Goal: Task Accomplishment & Management: Use online tool/utility

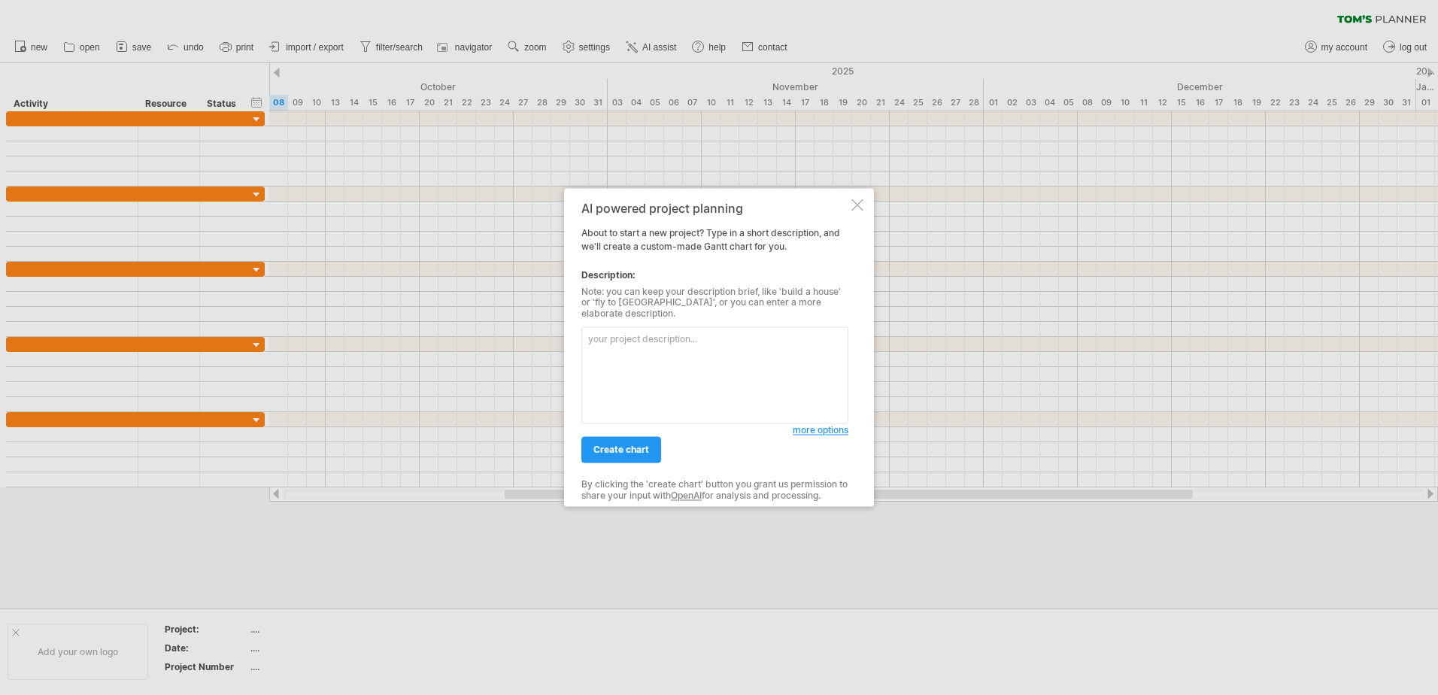
click at [852, 211] on div at bounding box center [857, 205] width 12 height 12
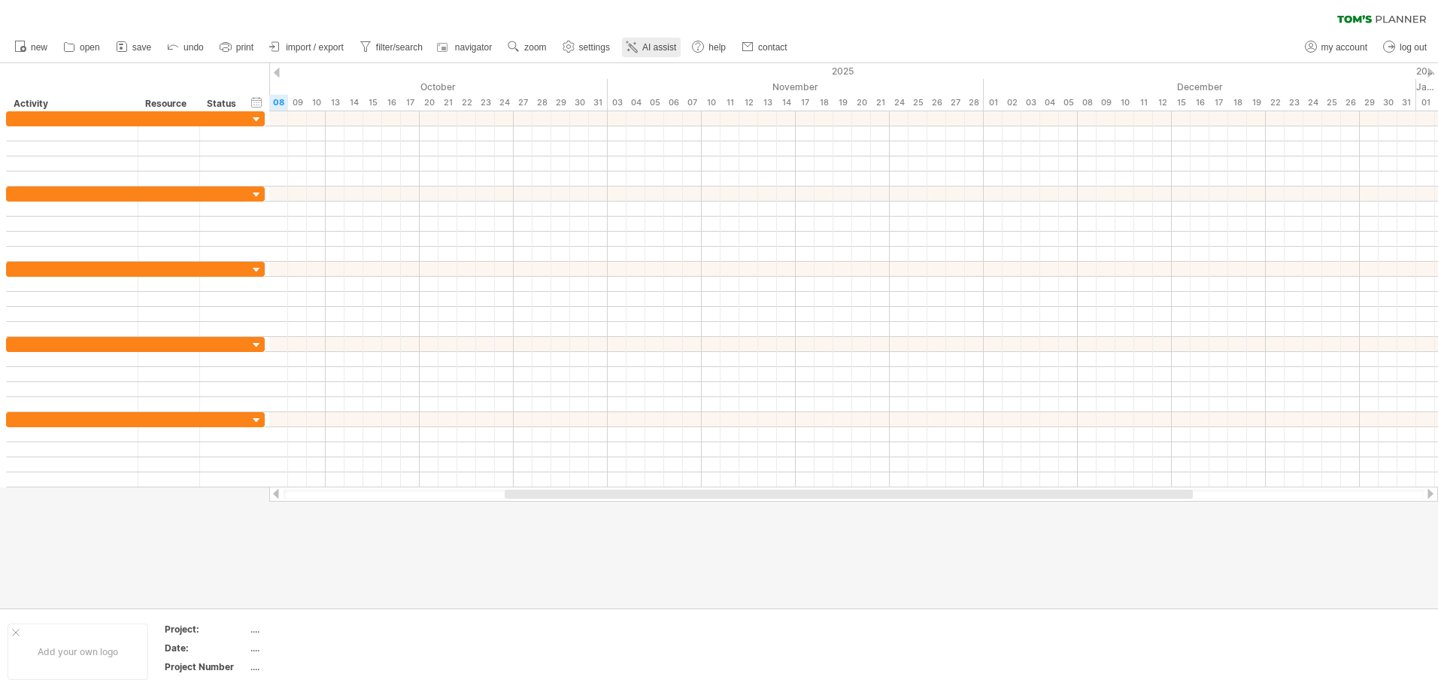
click at [637, 48] on icon at bounding box center [631, 46] width 15 height 15
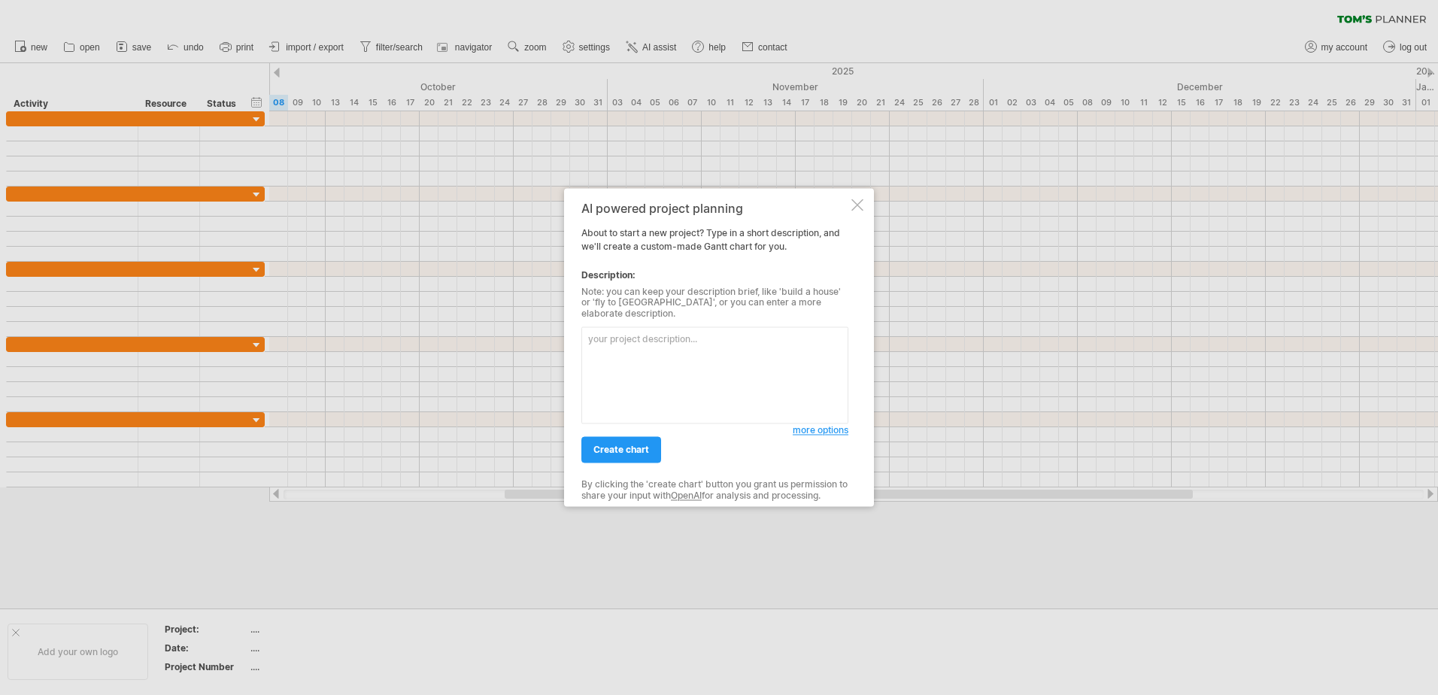
click at [619, 348] on textarea at bounding box center [714, 375] width 267 height 97
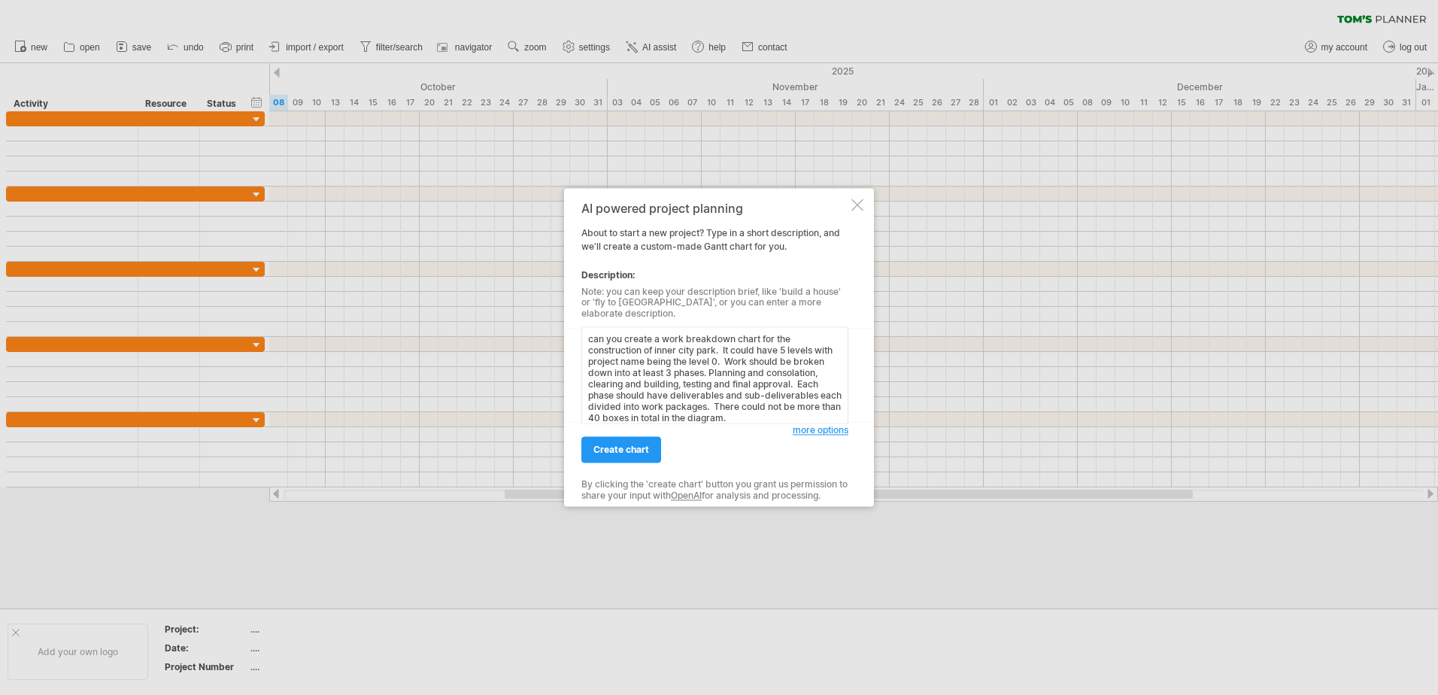
scroll to position [13, 0]
type textarea "can you create a work breakdown chart for the construction of inner city park. …"
click at [637, 445] on span "create chart" at bounding box center [621, 450] width 56 height 11
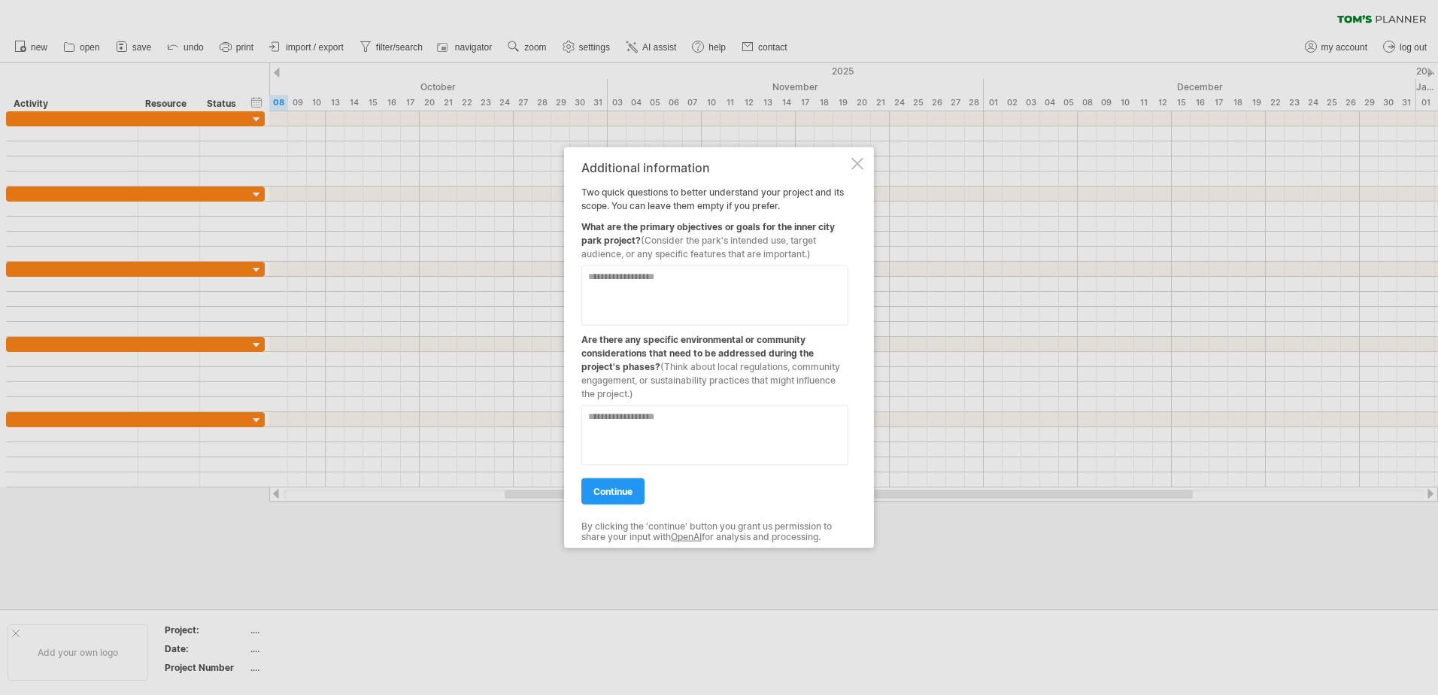
click at [636, 278] on textarea at bounding box center [714, 296] width 267 height 60
type textarea "*"
click at [739, 290] on textarea "**********" at bounding box center [714, 296] width 267 height 60
type textarea "**********"
click at [681, 442] on textarea at bounding box center [714, 435] width 267 height 60
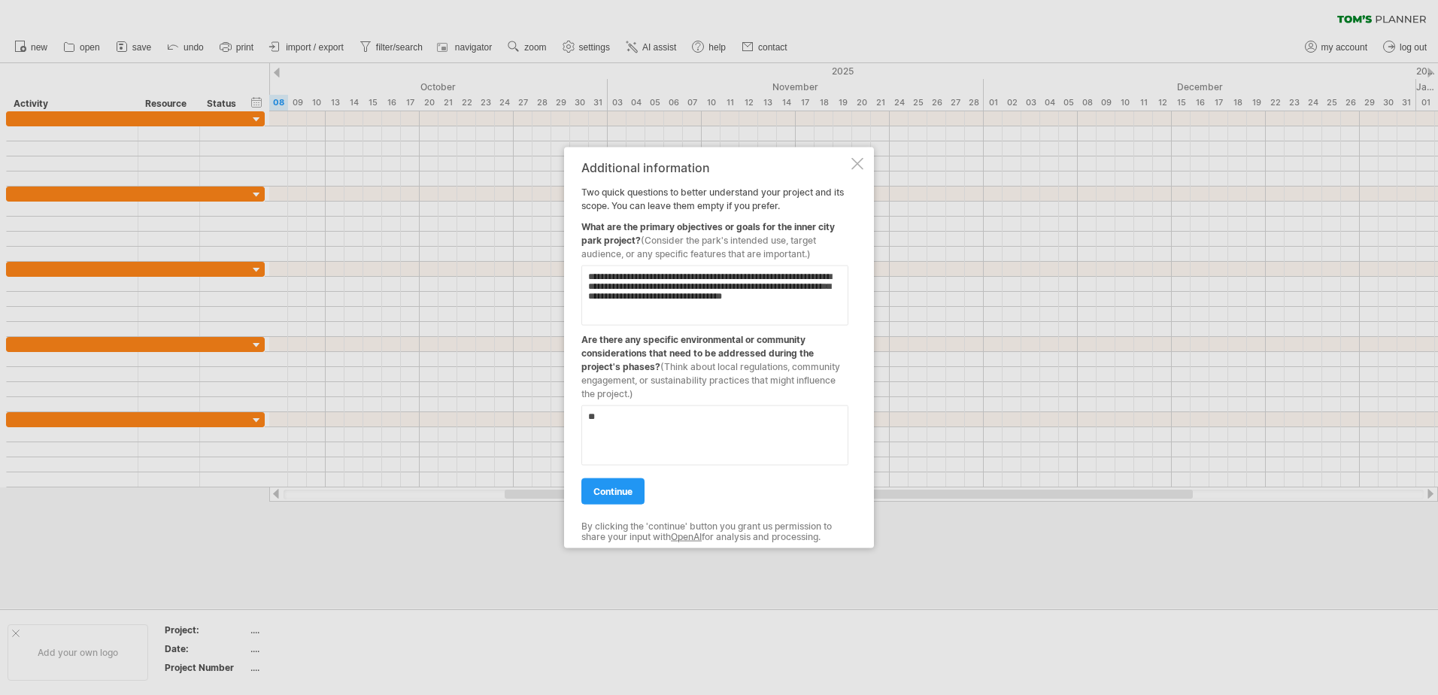
type textarea "*"
type textarea "**********"
click at [631, 500] on link "continue" at bounding box center [612, 491] width 63 height 26
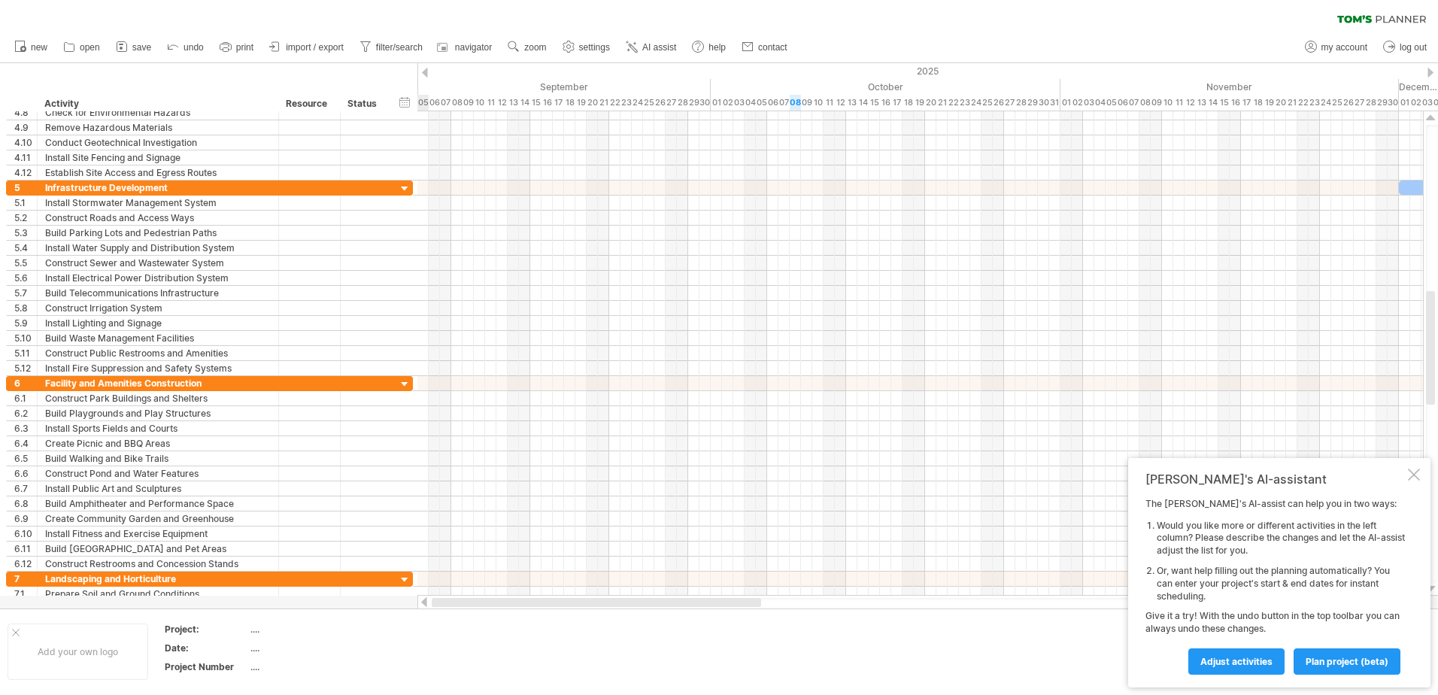
drag, startPoint x: 634, startPoint y: 601, endPoint x: 412, endPoint y: 606, distance: 222.0
click at [412, 606] on div "Trying to reach [DOMAIN_NAME] Connected again... 0% clear filter new 1" at bounding box center [719, 347] width 1438 height 695
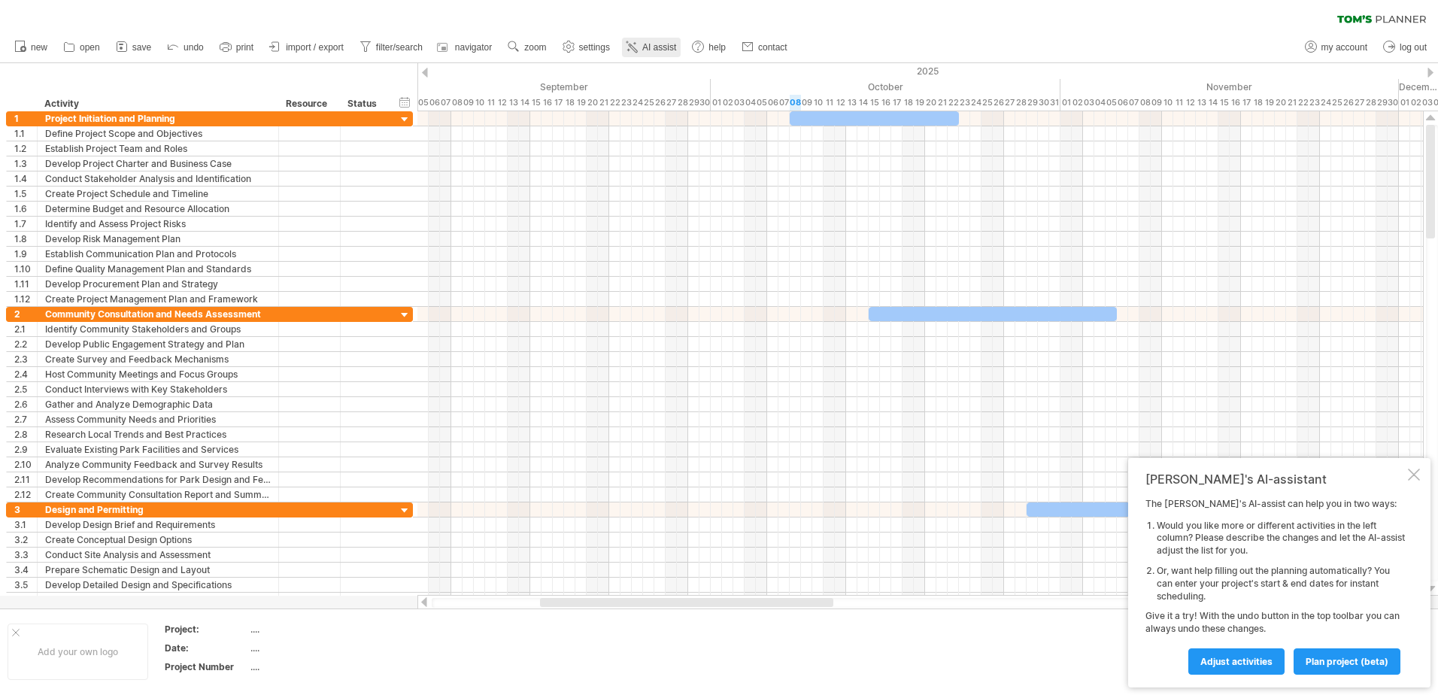
click at [645, 49] on span "AI assist" at bounding box center [659, 47] width 34 height 11
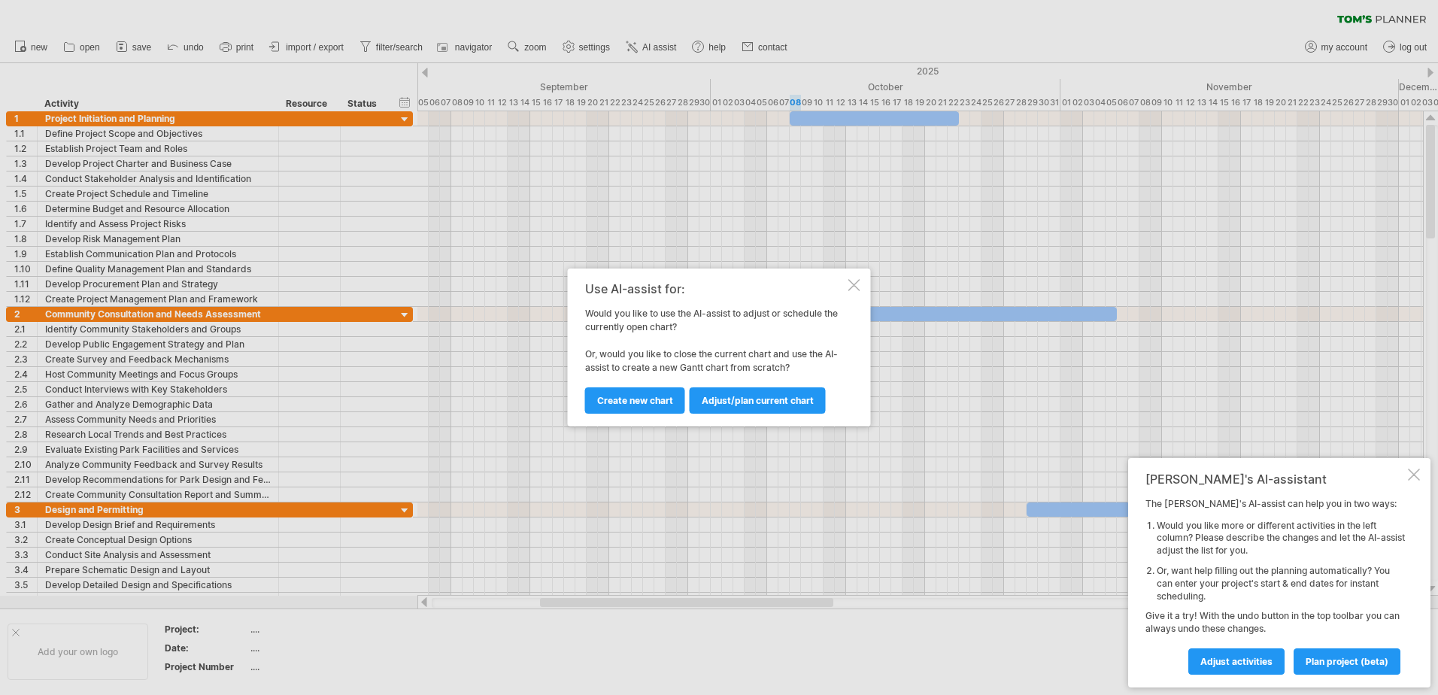
click at [856, 282] on div at bounding box center [854, 285] width 12 height 12
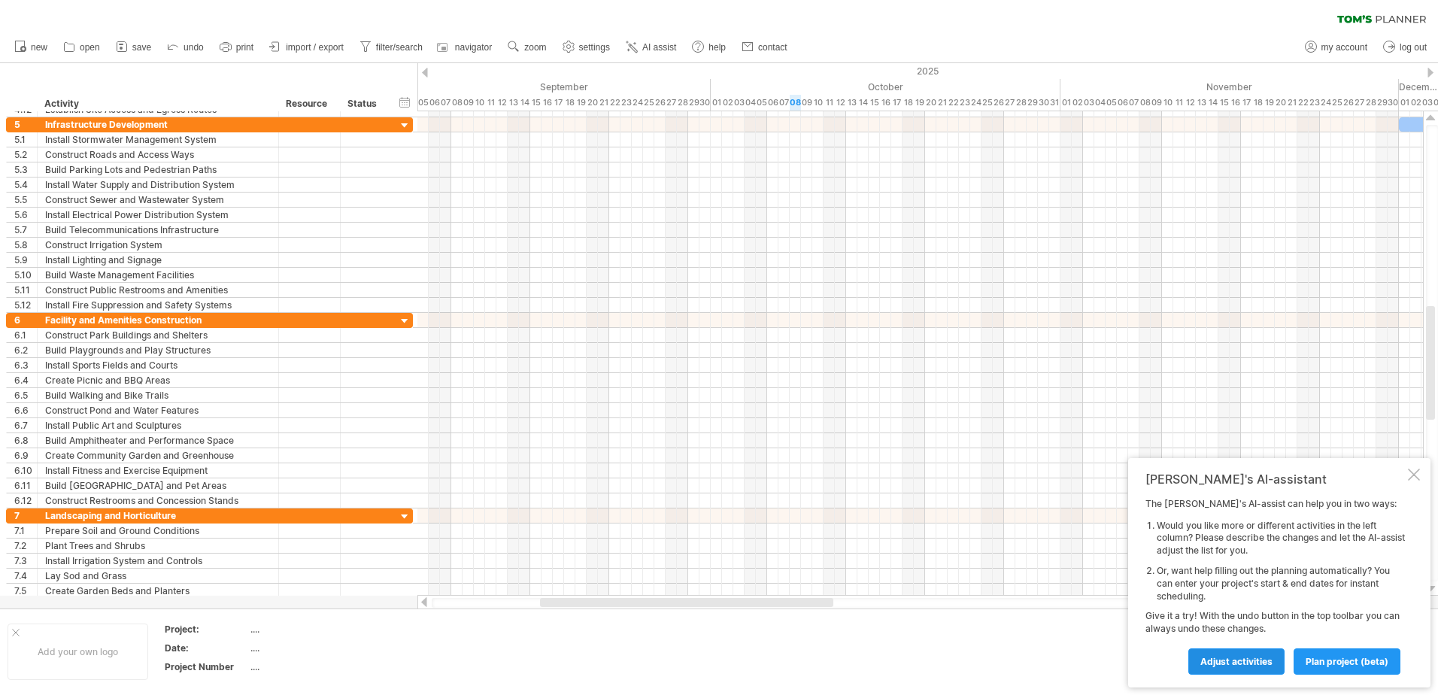
click at [1231, 666] on span "Adjust activities" at bounding box center [1236, 661] width 72 height 11
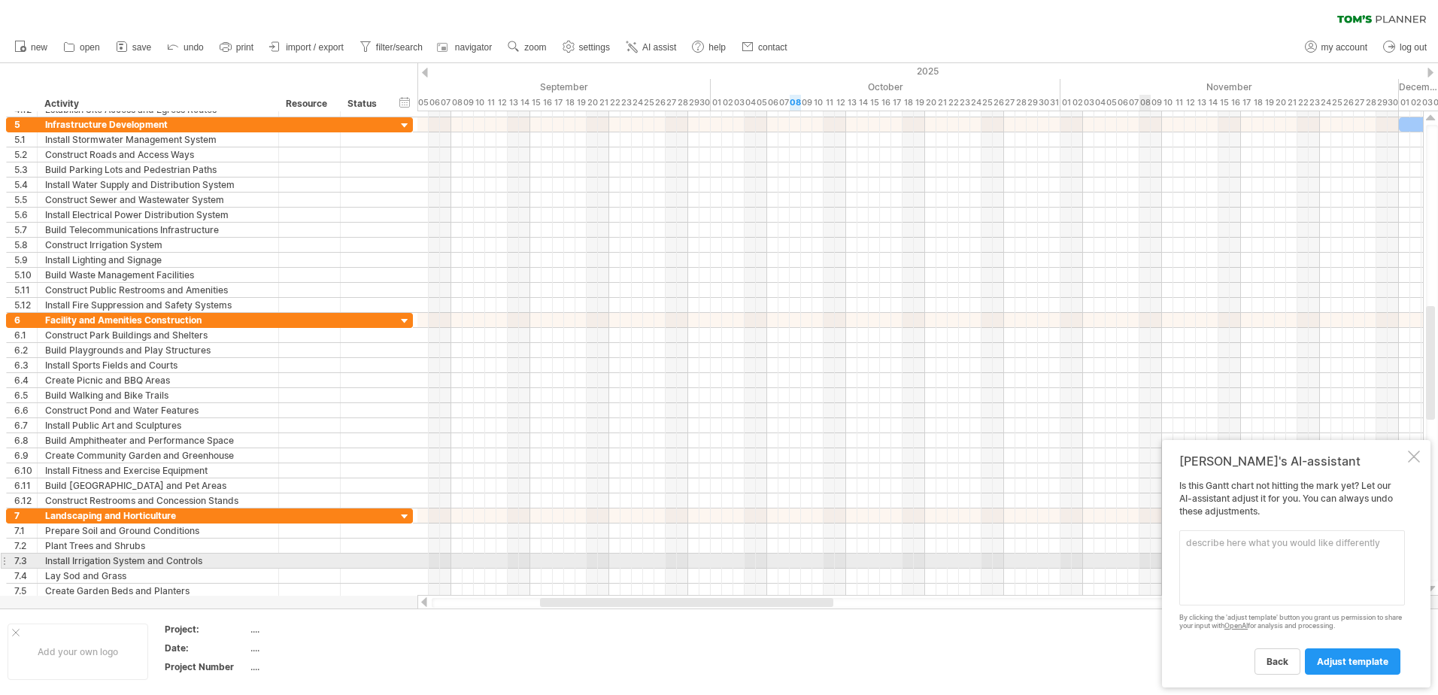
click at [1291, 563] on textarea at bounding box center [1292, 567] width 226 height 75
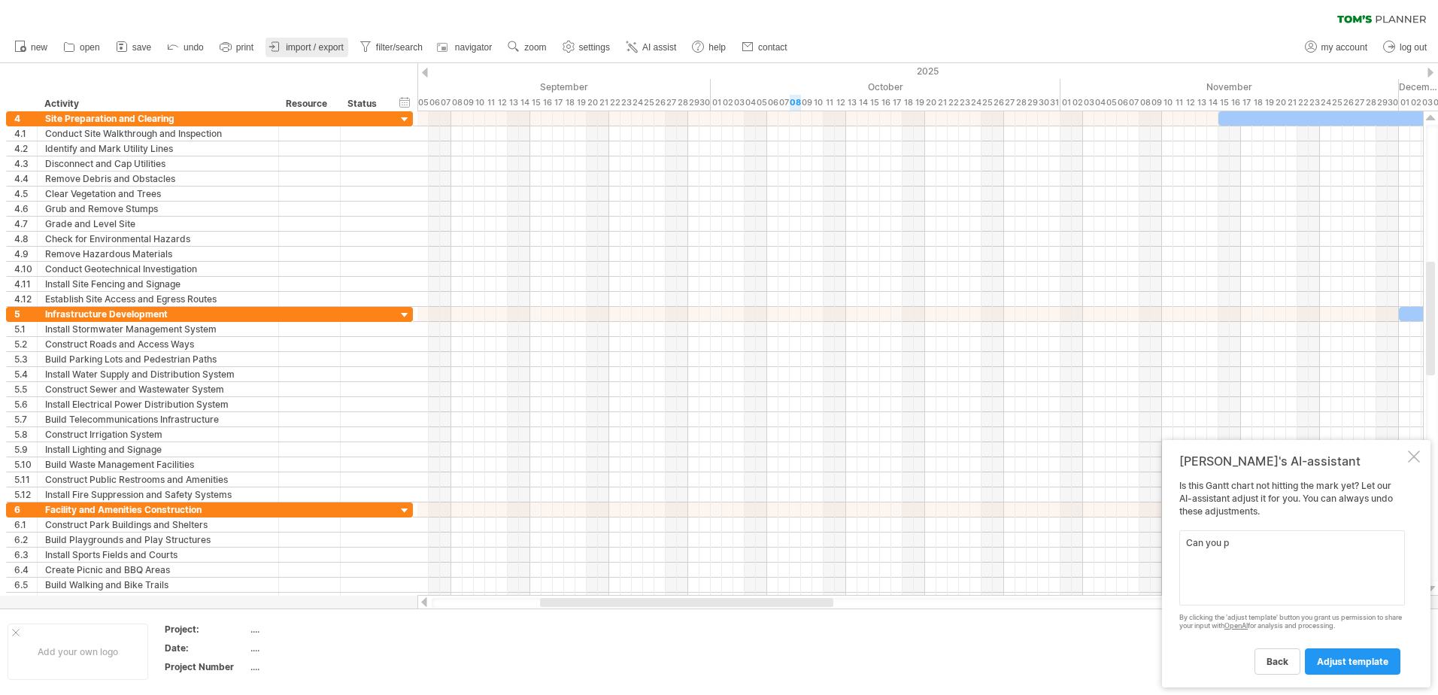
type textarea "Can you p"
click at [278, 48] on icon at bounding box center [275, 46] width 15 height 15
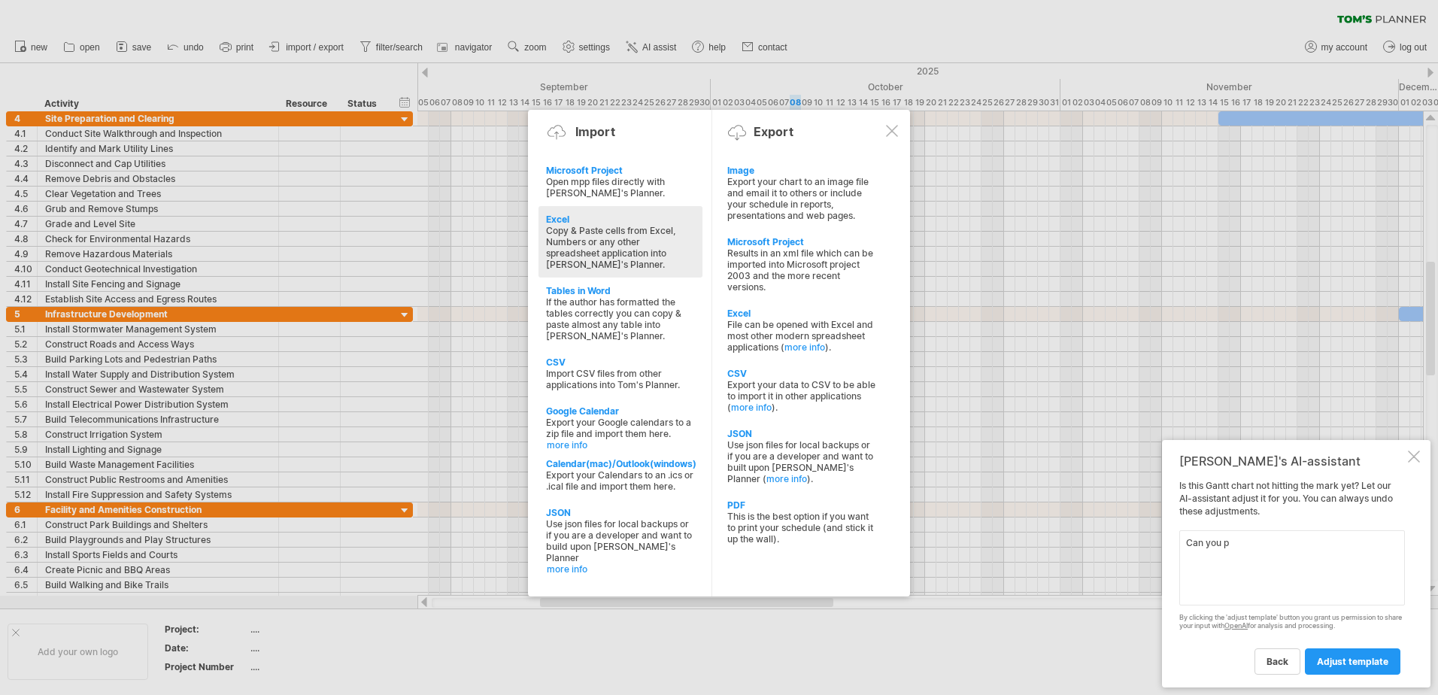
click at [635, 247] on div "Copy & Paste cells from Excel, Numbers or any other spreadsheet application int…" at bounding box center [620, 247] width 149 height 45
type textarea "**********"
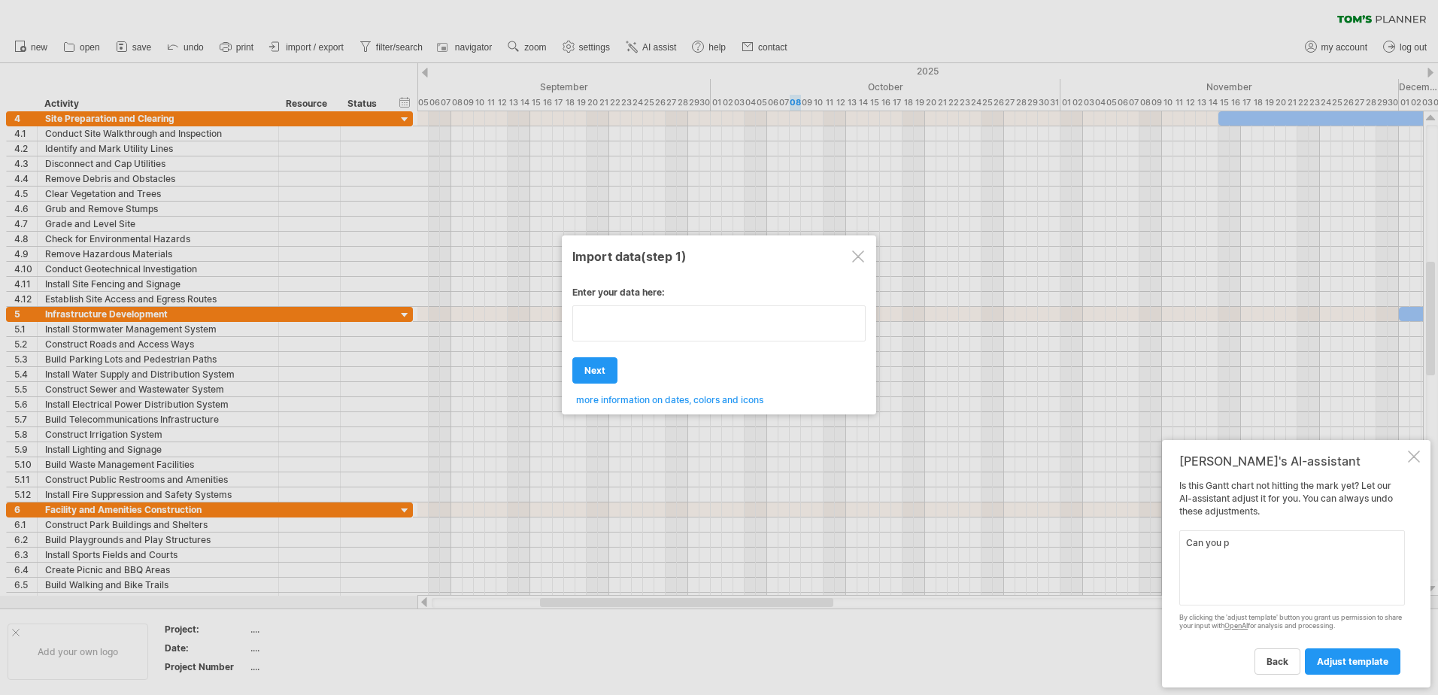
click at [627, 360] on div "Enter your data here: Your data: Weekend days ' mon tue Hide weekend days" at bounding box center [718, 340] width 293 height 130
type textarea "**********"
click at [332, 237] on div at bounding box center [719, 347] width 1438 height 695
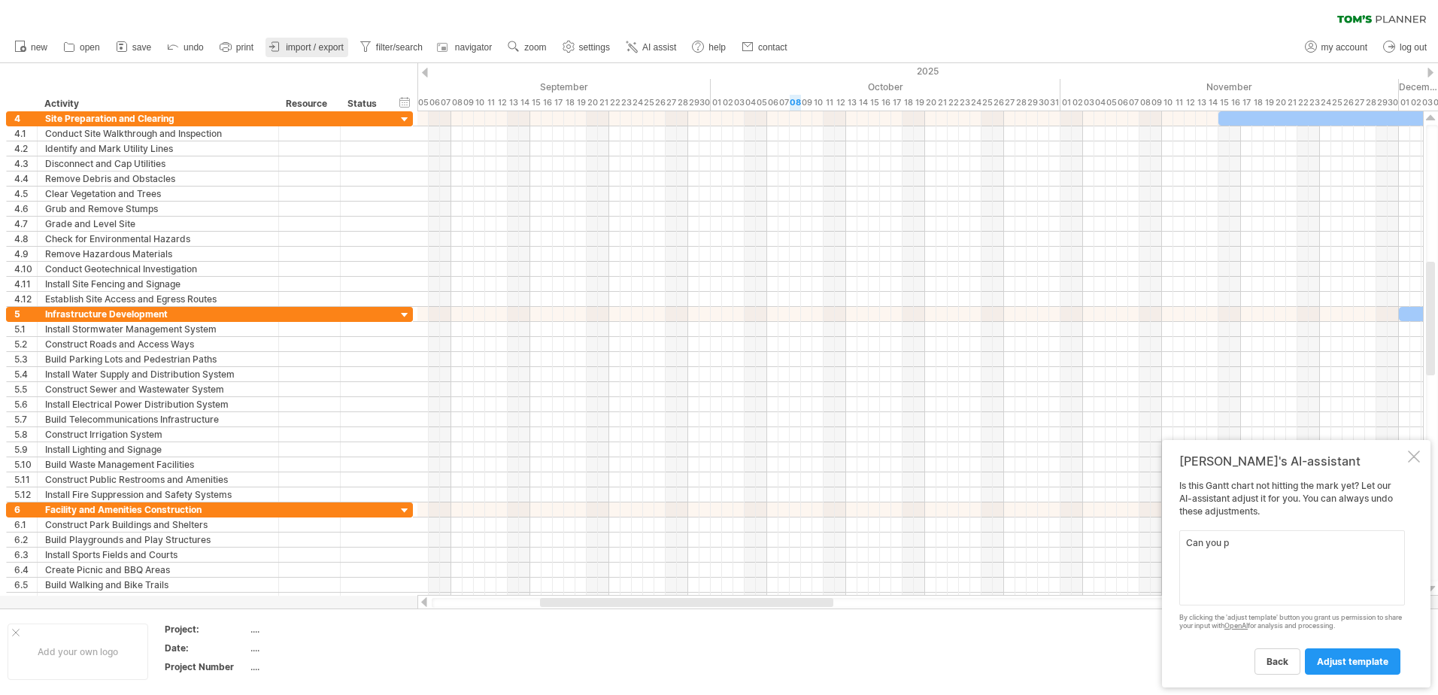
click at [320, 45] on span "import / export" at bounding box center [315, 47] width 58 height 11
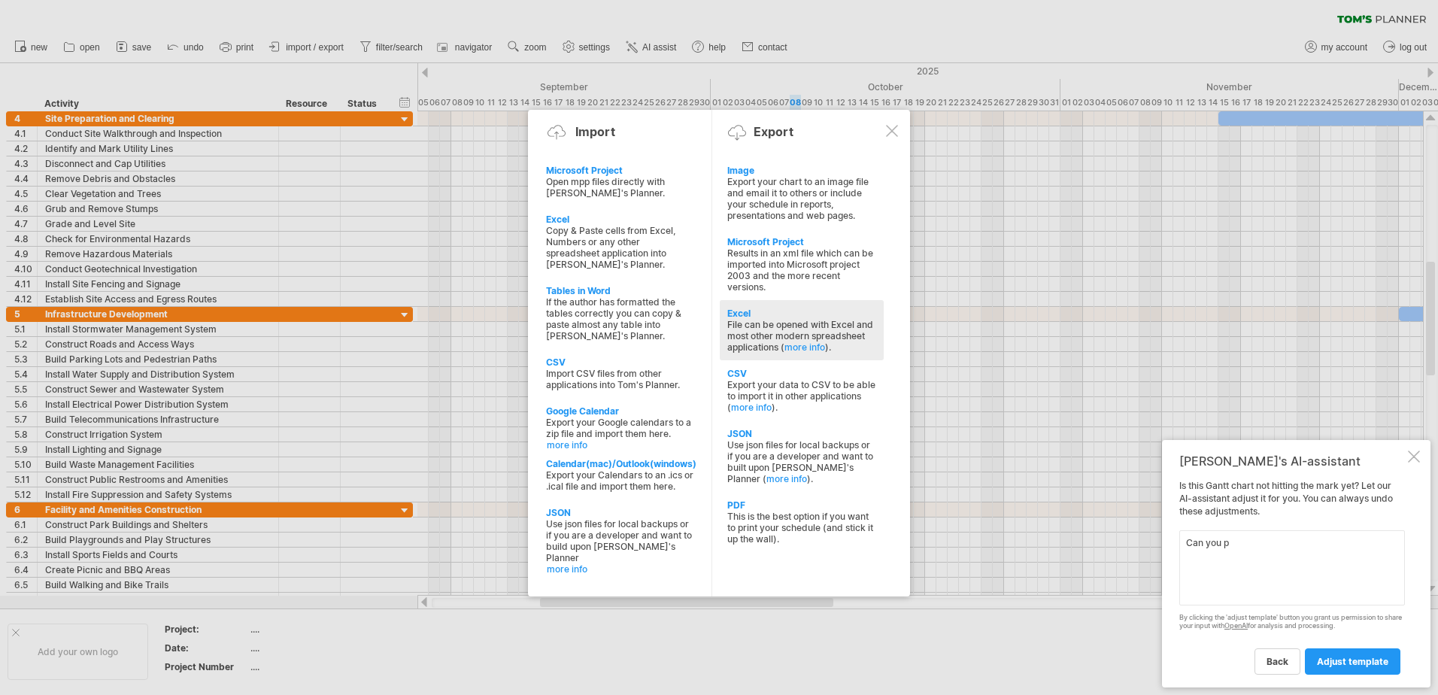
click at [739, 341] on div "File can be opened with Excel and most other modern spreadsheet applications ( …" at bounding box center [801, 336] width 149 height 34
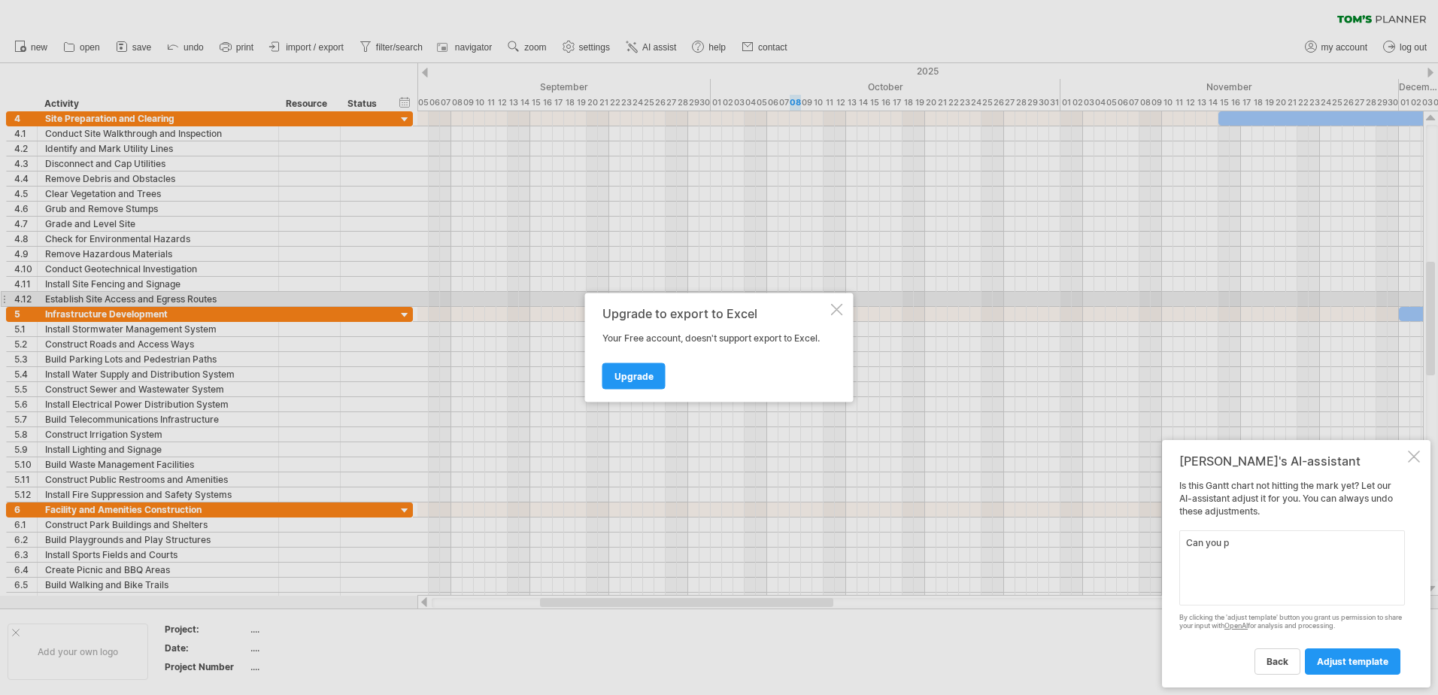
click at [833, 304] on div at bounding box center [837, 310] width 12 height 12
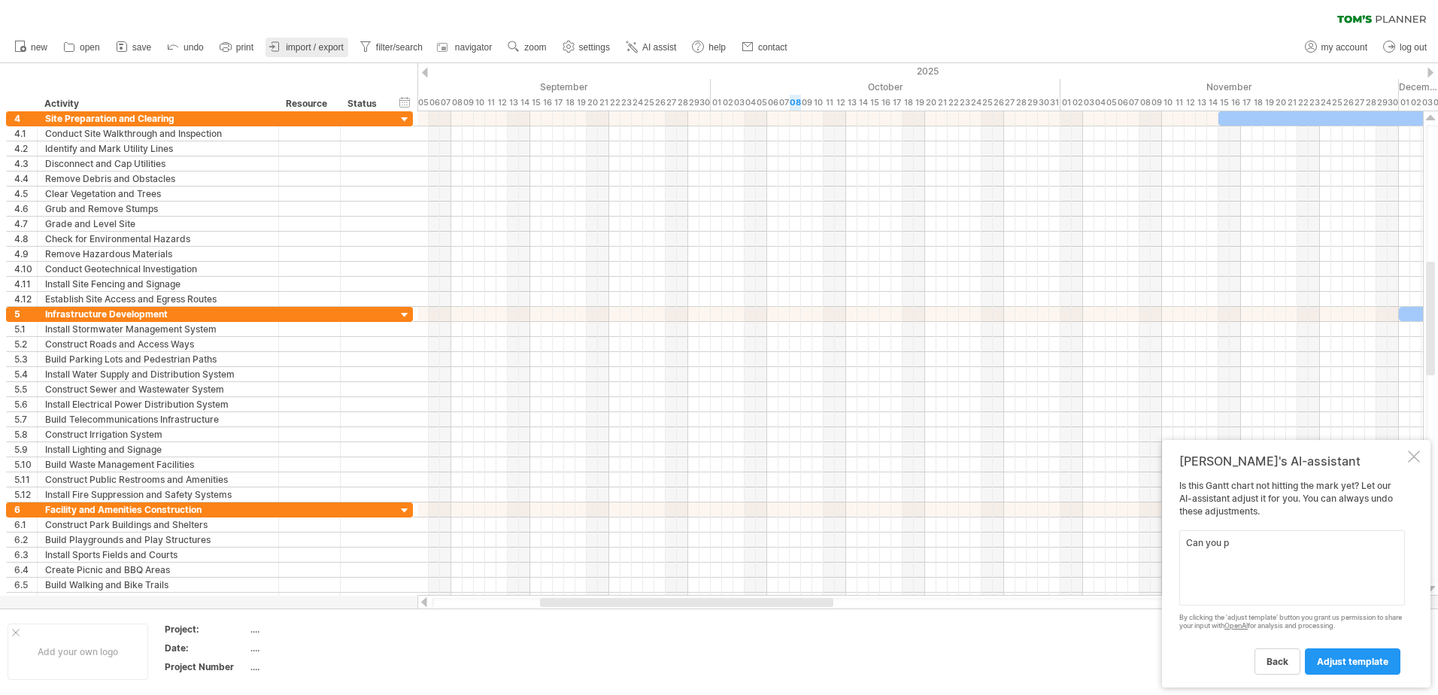
click at [288, 45] on span "import / export" at bounding box center [315, 47] width 58 height 11
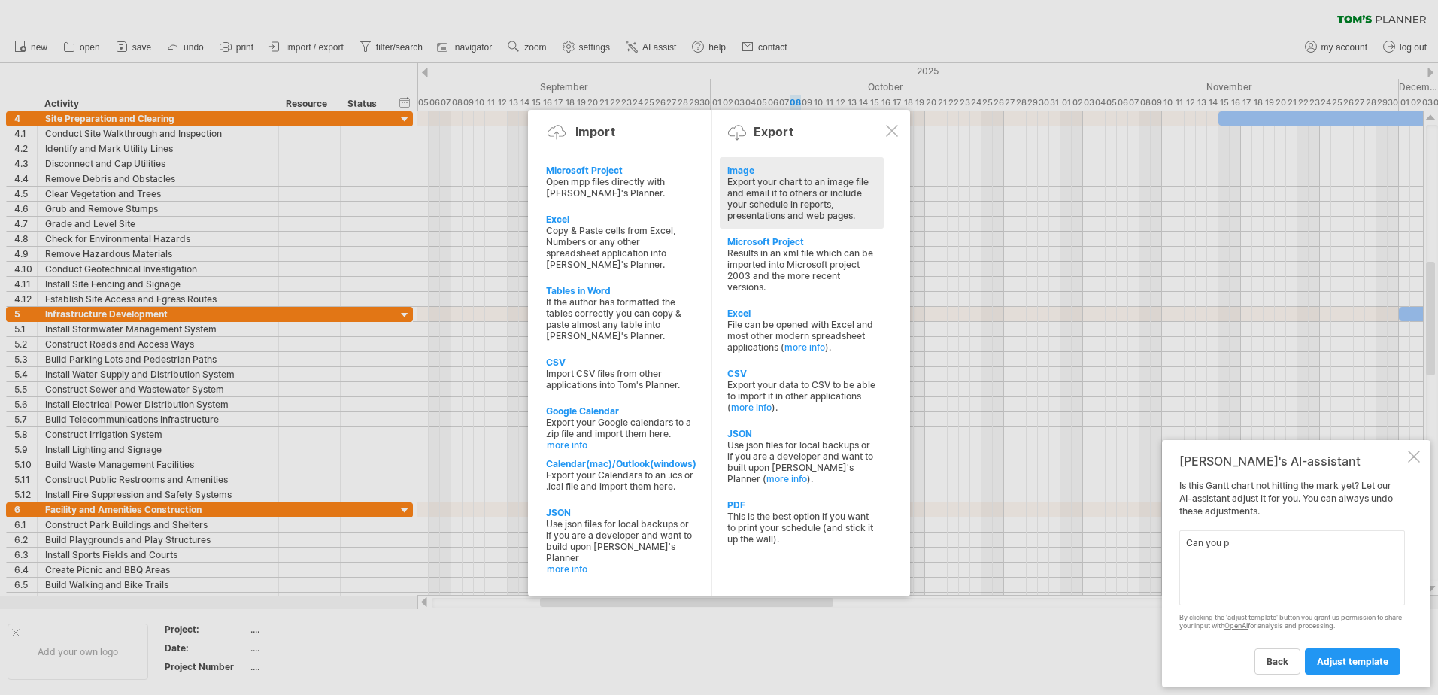
click at [782, 193] on div "Export your chart to an image file and email it to others or include your sched…" at bounding box center [801, 198] width 149 height 45
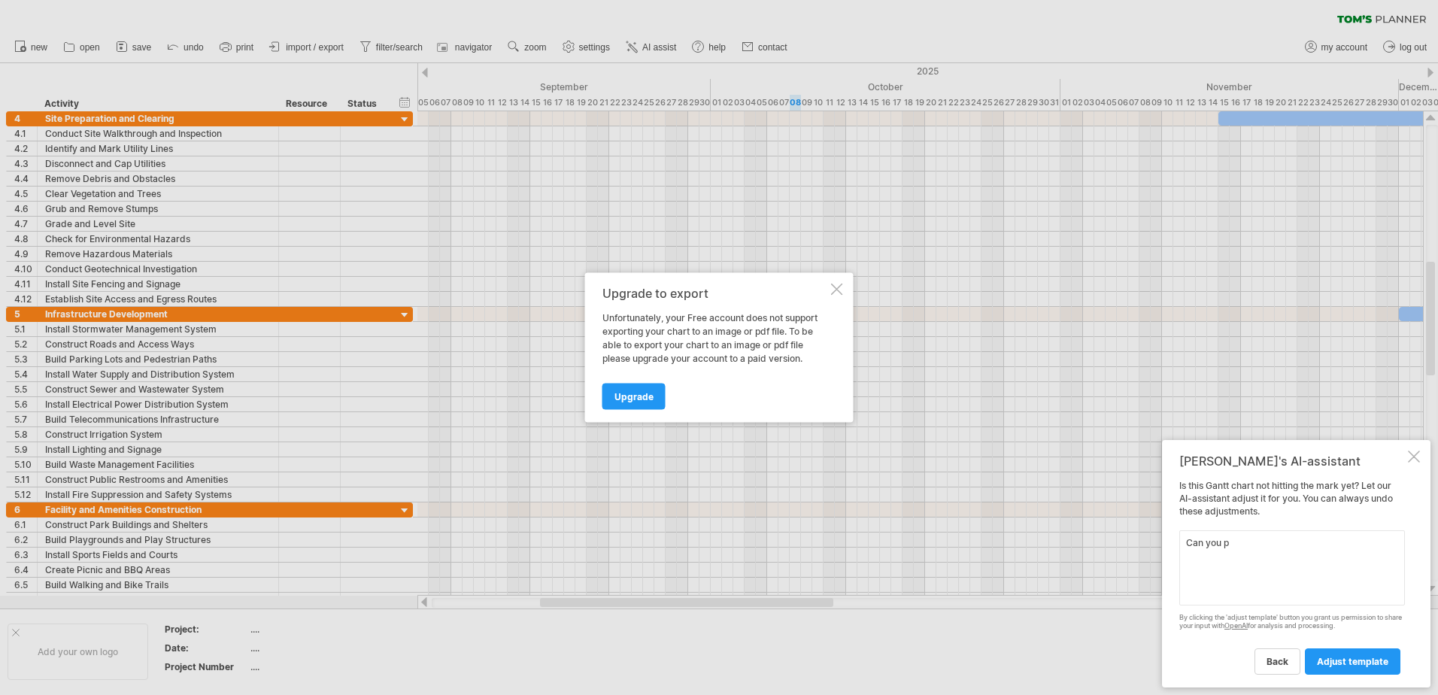
click at [837, 290] on div at bounding box center [837, 290] width 12 height 12
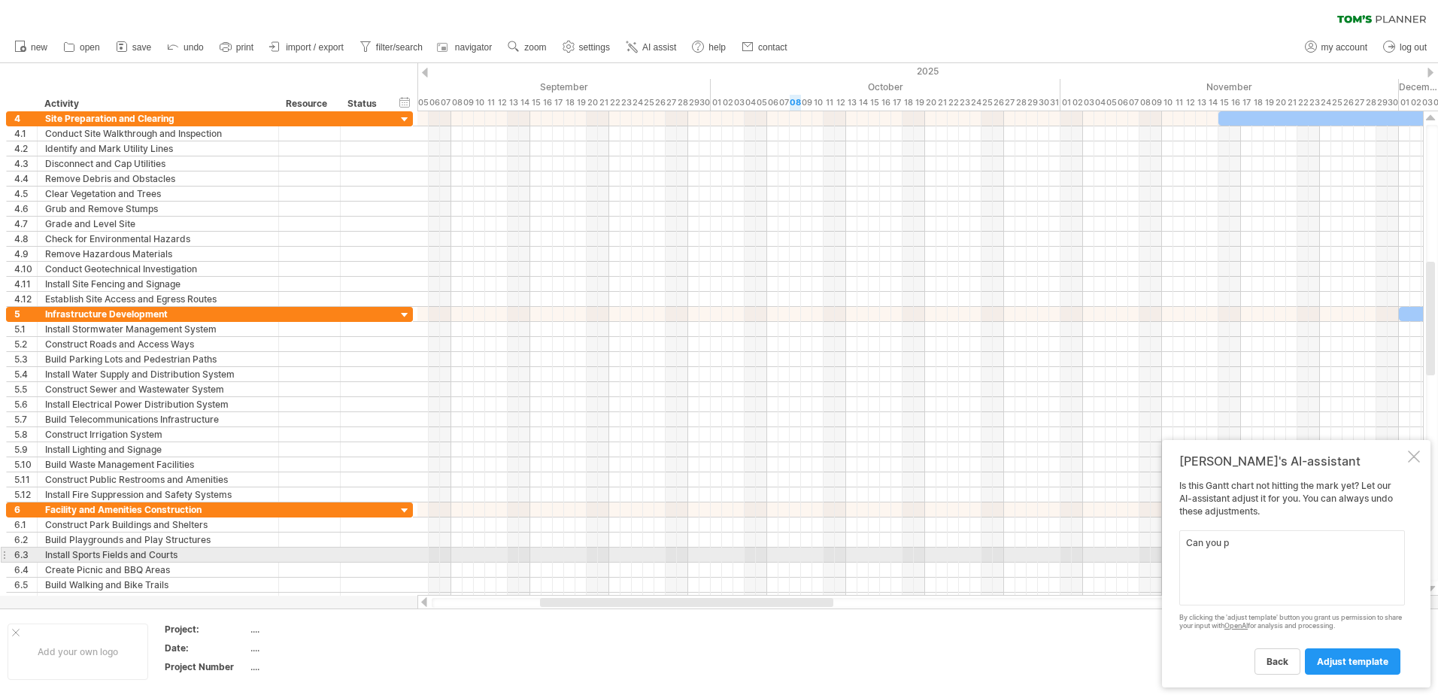
click at [1255, 545] on textarea "Can you p" at bounding box center [1292, 567] width 226 height 75
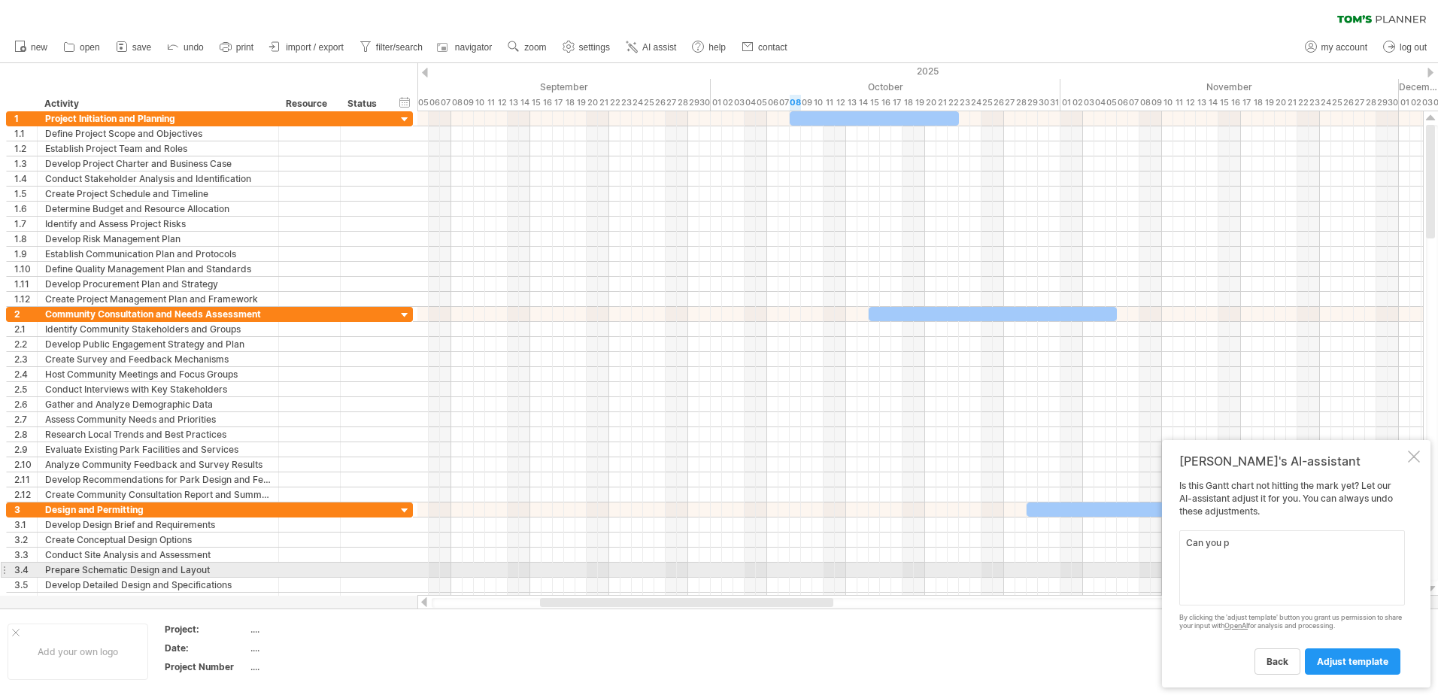
click at [1241, 565] on textarea "Can you p" at bounding box center [1292, 567] width 226 height 75
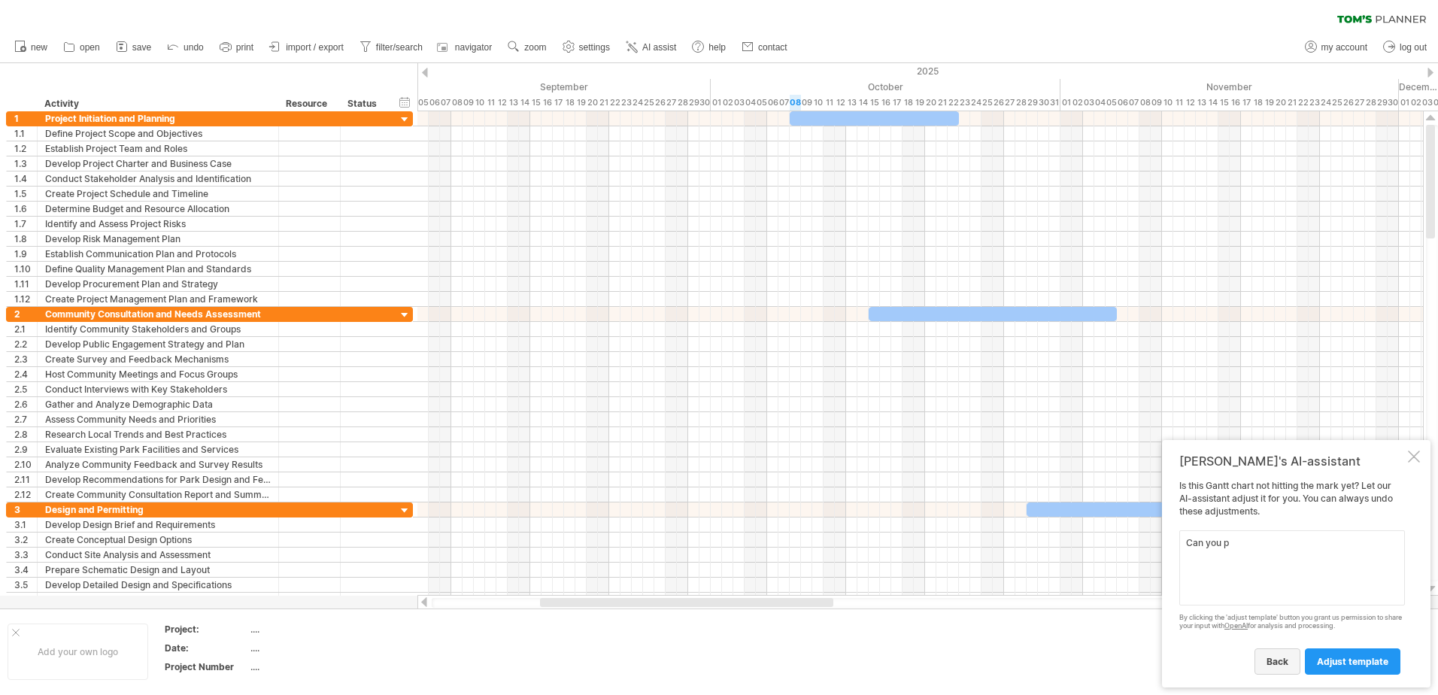
click at [1285, 662] on span "back" at bounding box center [1278, 661] width 22 height 11
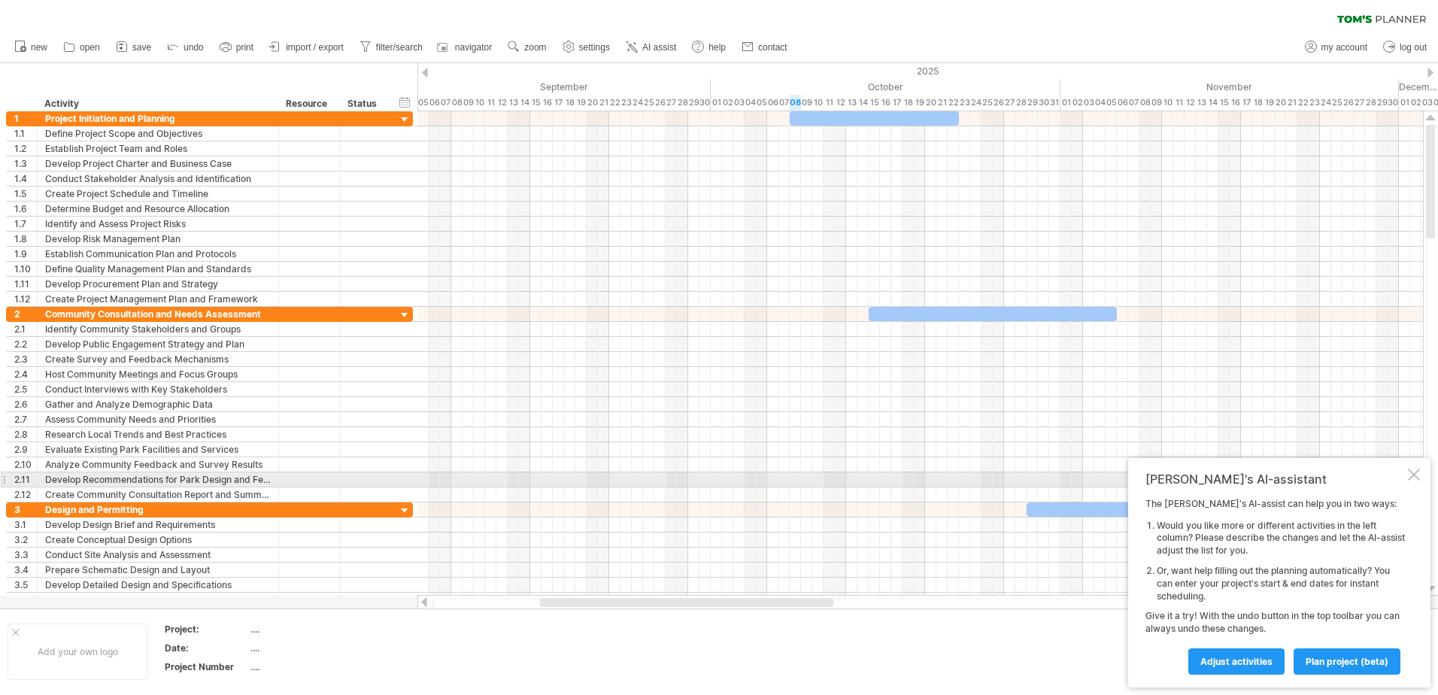
click at [1421, 478] on div "[PERSON_NAME]'s AI-assistant The [PERSON_NAME]'s AI-assist can help you in two …" at bounding box center [1279, 572] width 302 height 229
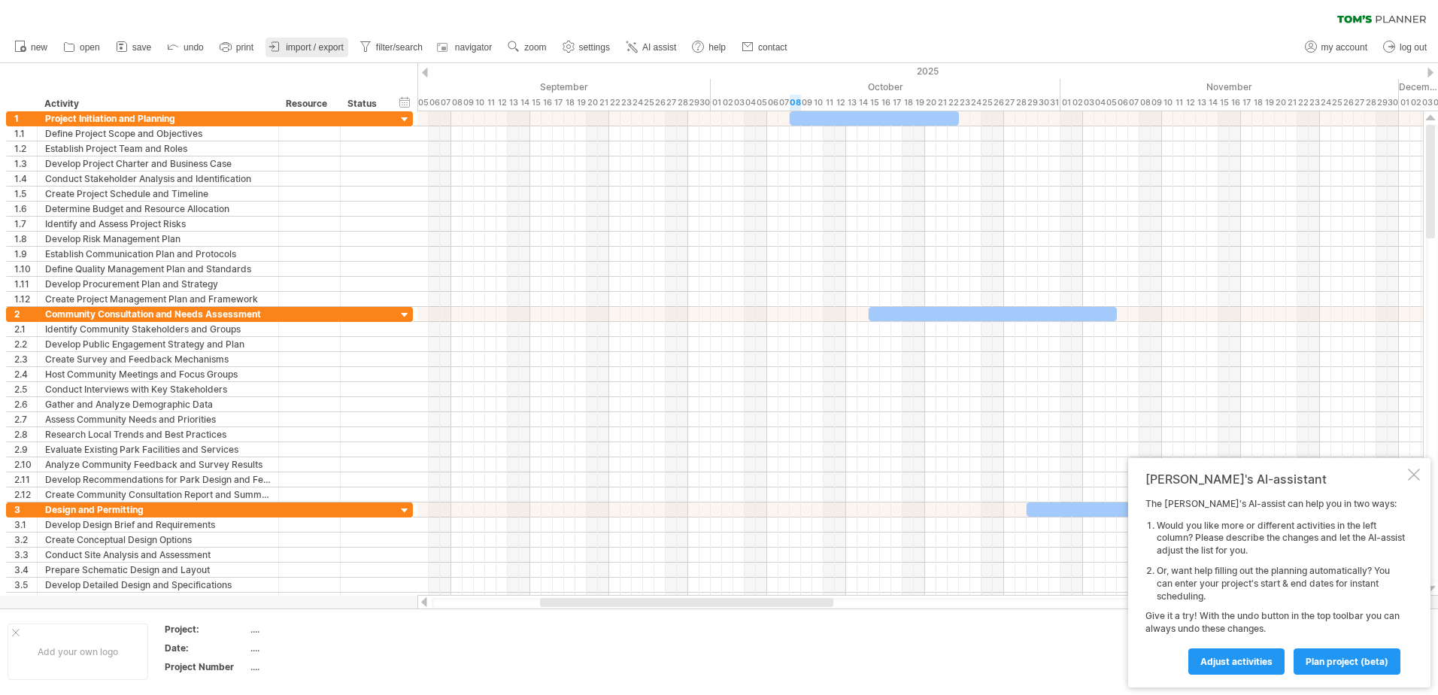
click at [316, 50] on span "import / export" at bounding box center [315, 47] width 58 height 11
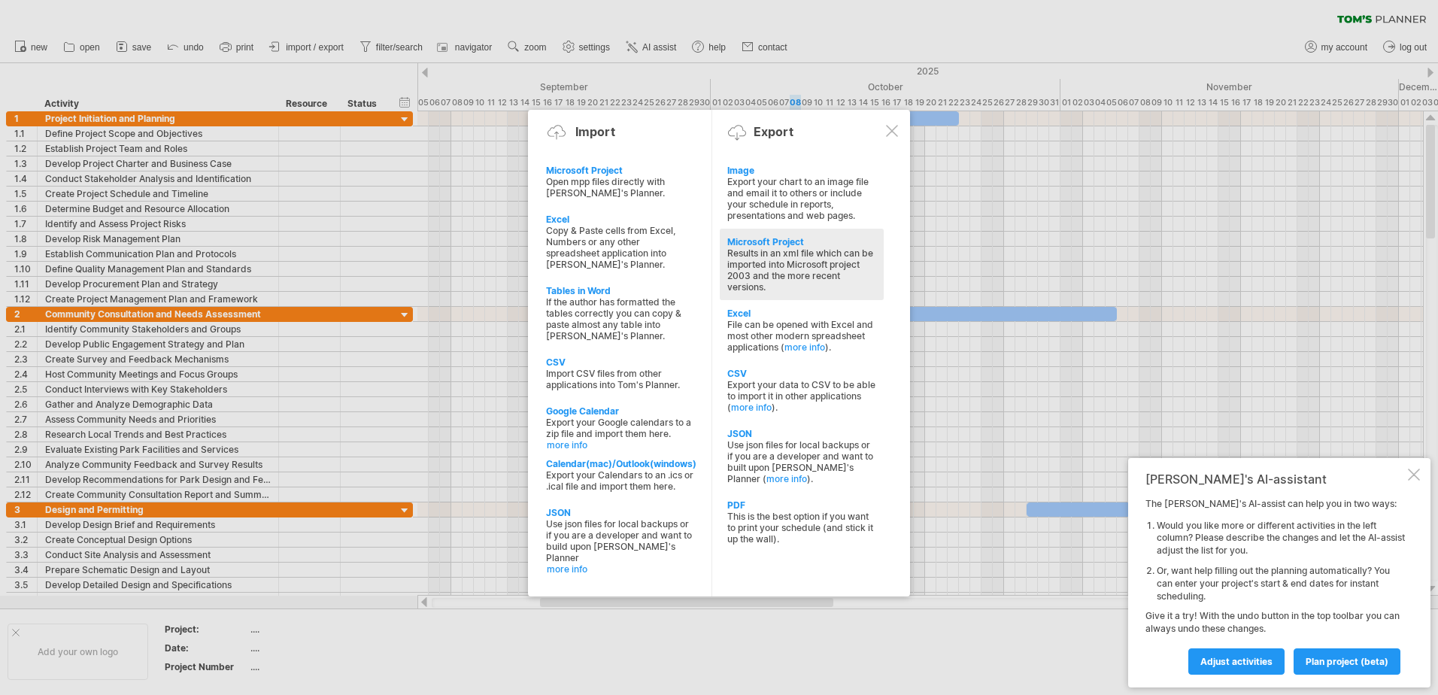
click at [772, 289] on div "Results in an xml file which can be imported into Microsoft project 2003 and th…" at bounding box center [801, 269] width 149 height 45
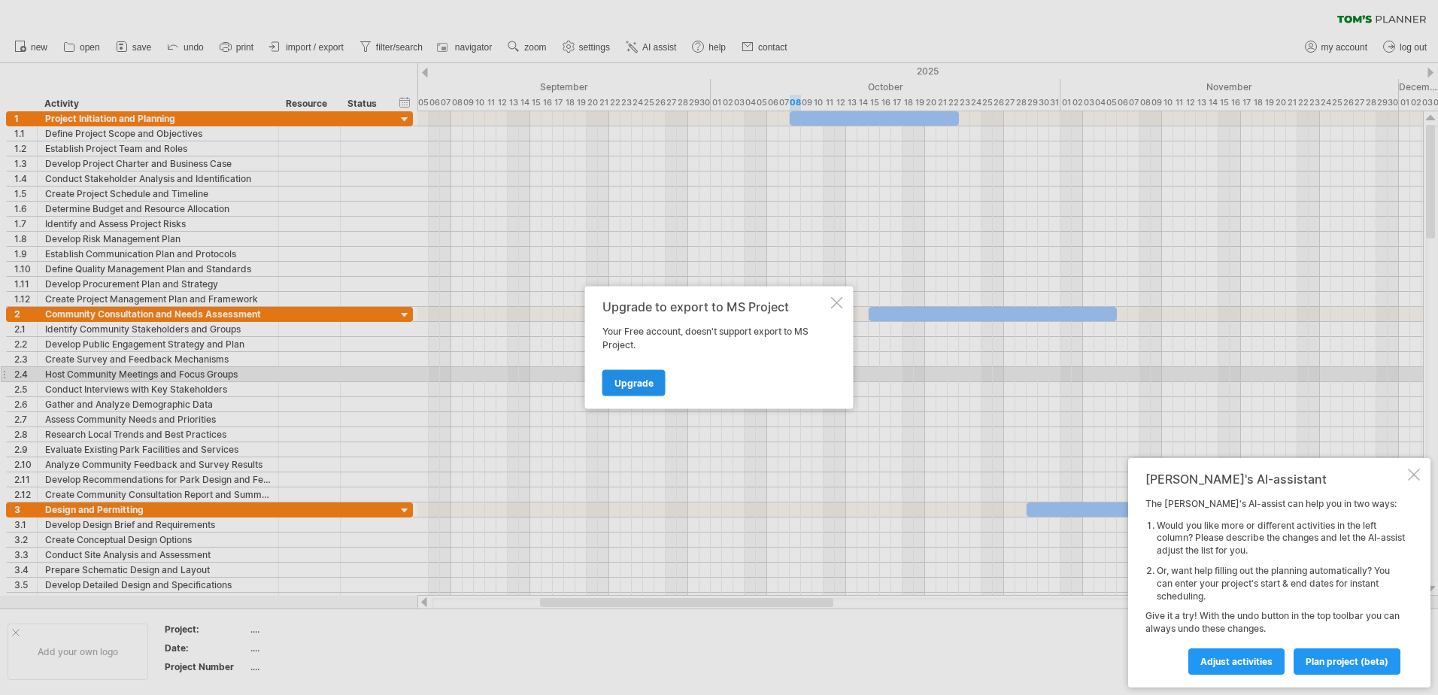
click at [649, 379] on span "Upgrade" at bounding box center [634, 383] width 39 height 11
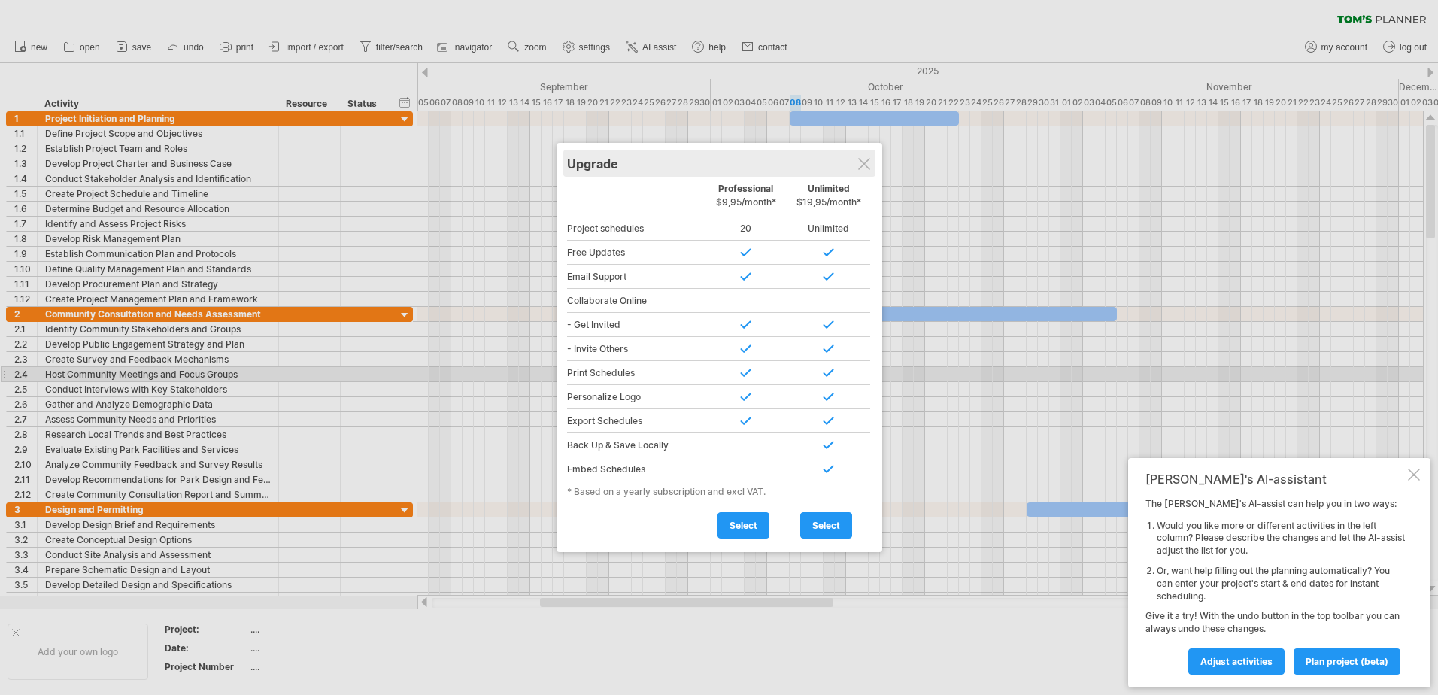
click at [868, 157] on div "Upgrade" at bounding box center [719, 163] width 305 height 27
click at [863, 166] on div at bounding box center [864, 164] width 12 height 12
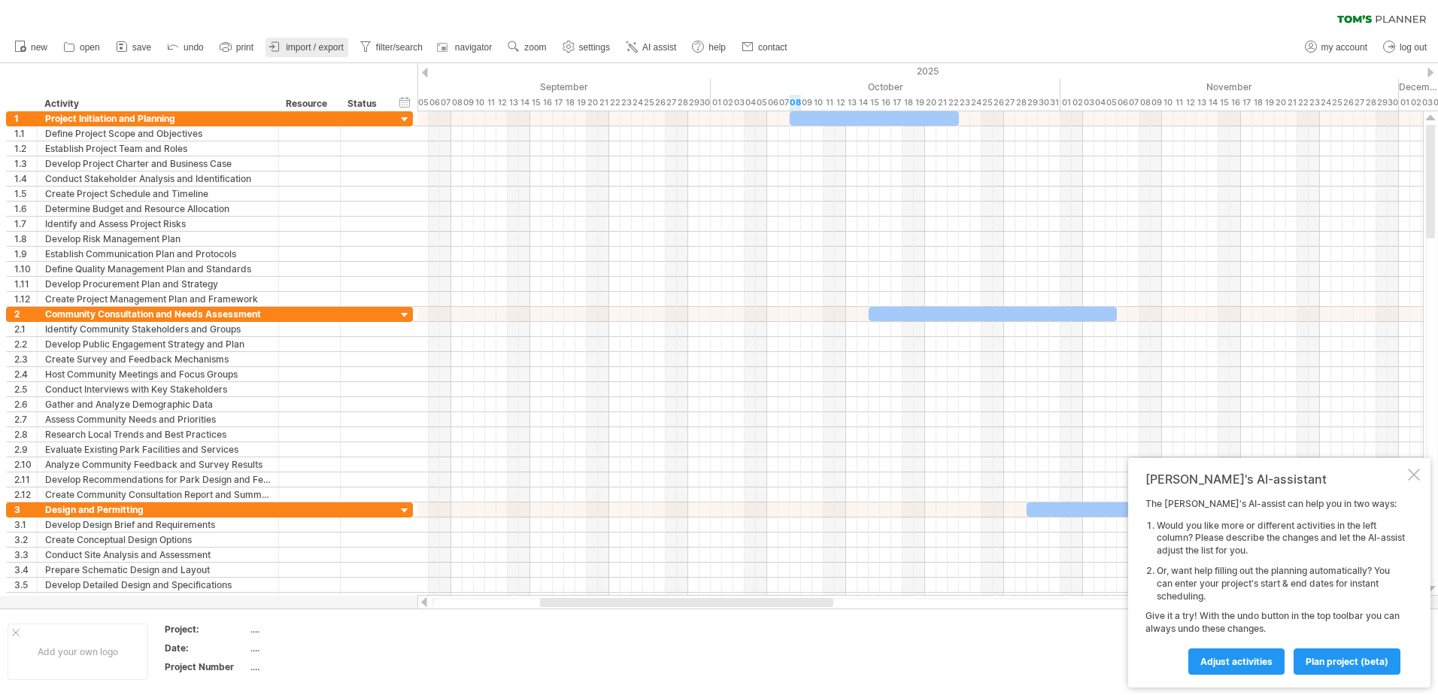
click at [322, 50] on span "import / export" at bounding box center [315, 47] width 58 height 11
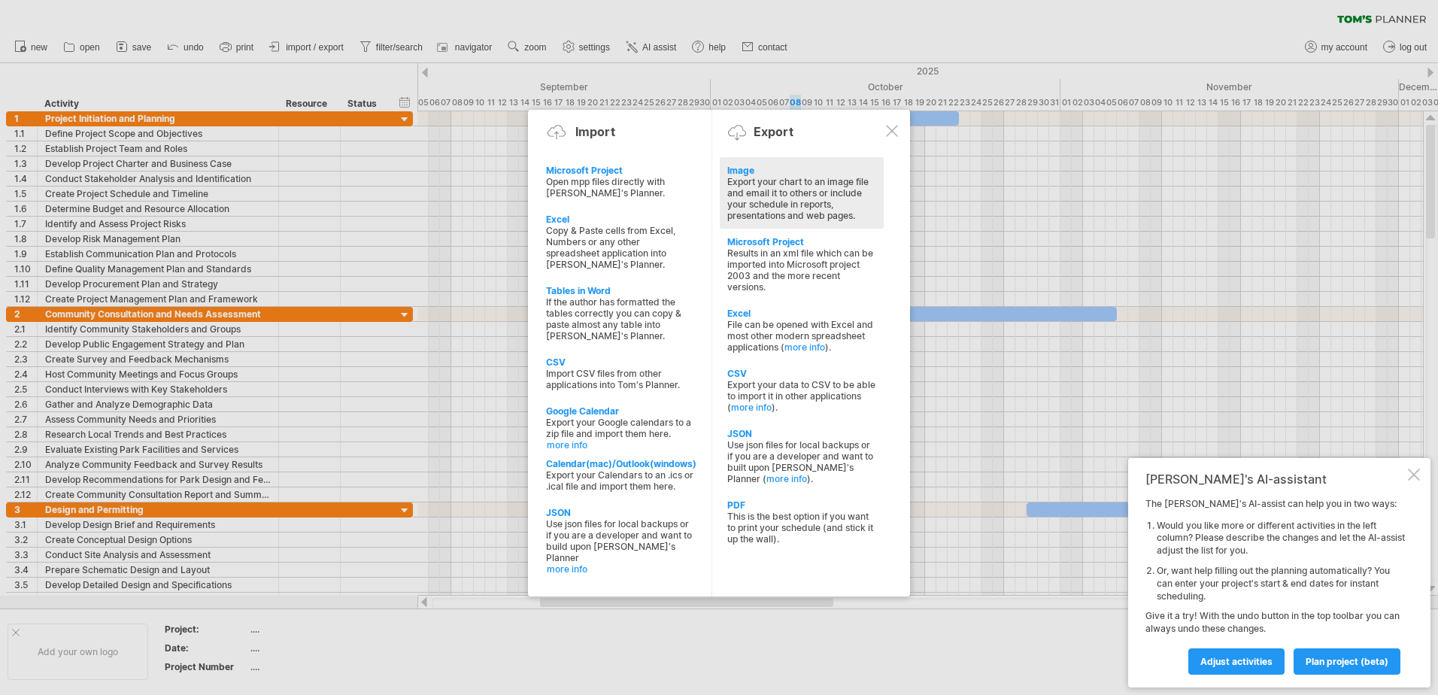
click at [801, 208] on div "Export your chart to an image file and email it to others or include your sched…" at bounding box center [801, 198] width 149 height 45
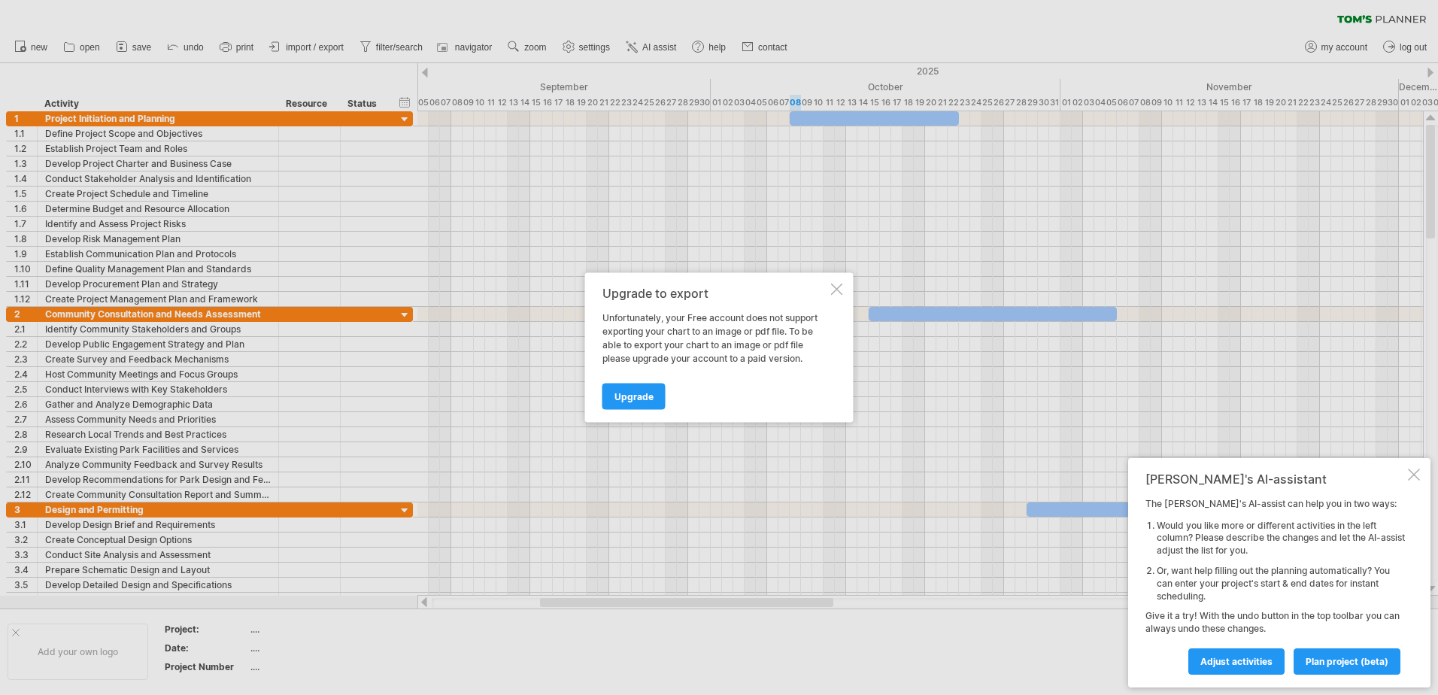
click at [845, 287] on div "Upgrade to export Unfortunately, your Free account does not support exporting y…" at bounding box center [719, 348] width 269 height 150
click at [839, 284] on div at bounding box center [837, 290] width 12 height 12
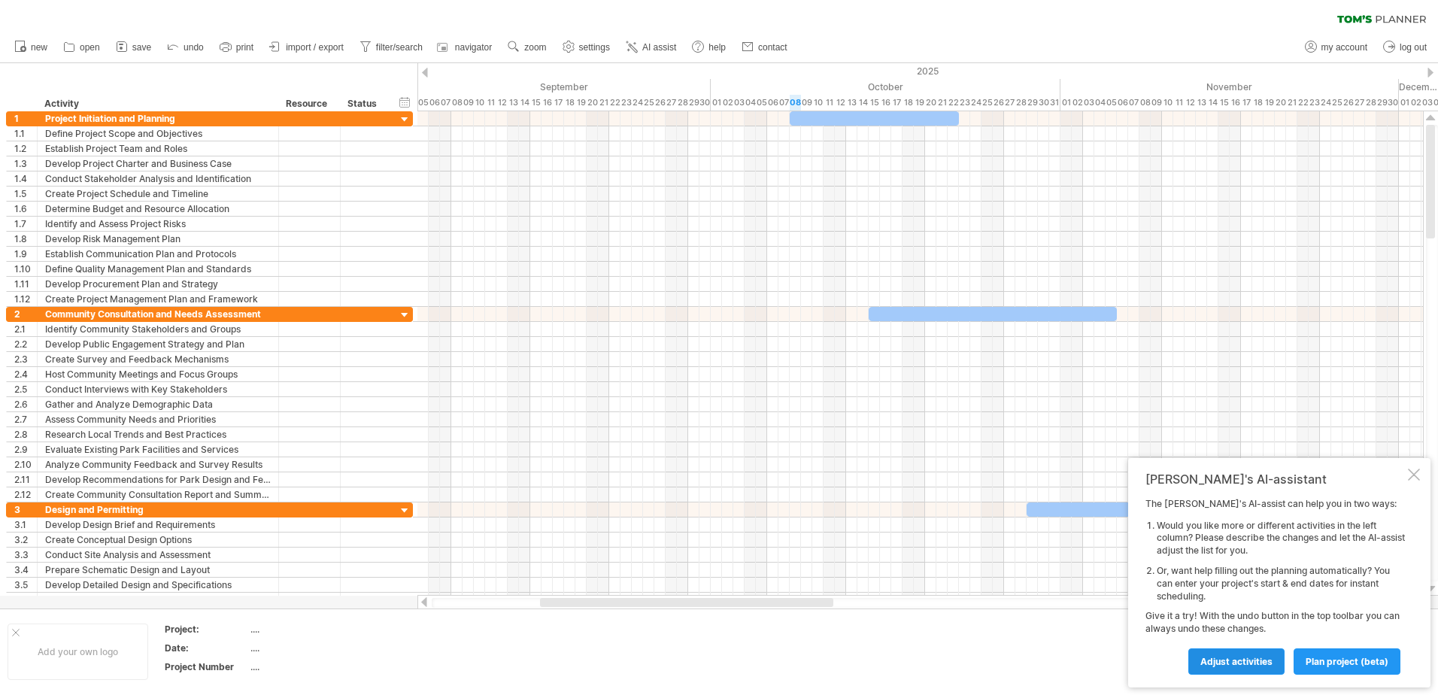
click at [1250, 673] on link "Adjust activities" at bounding box center [1236, 661] width 96 height 26
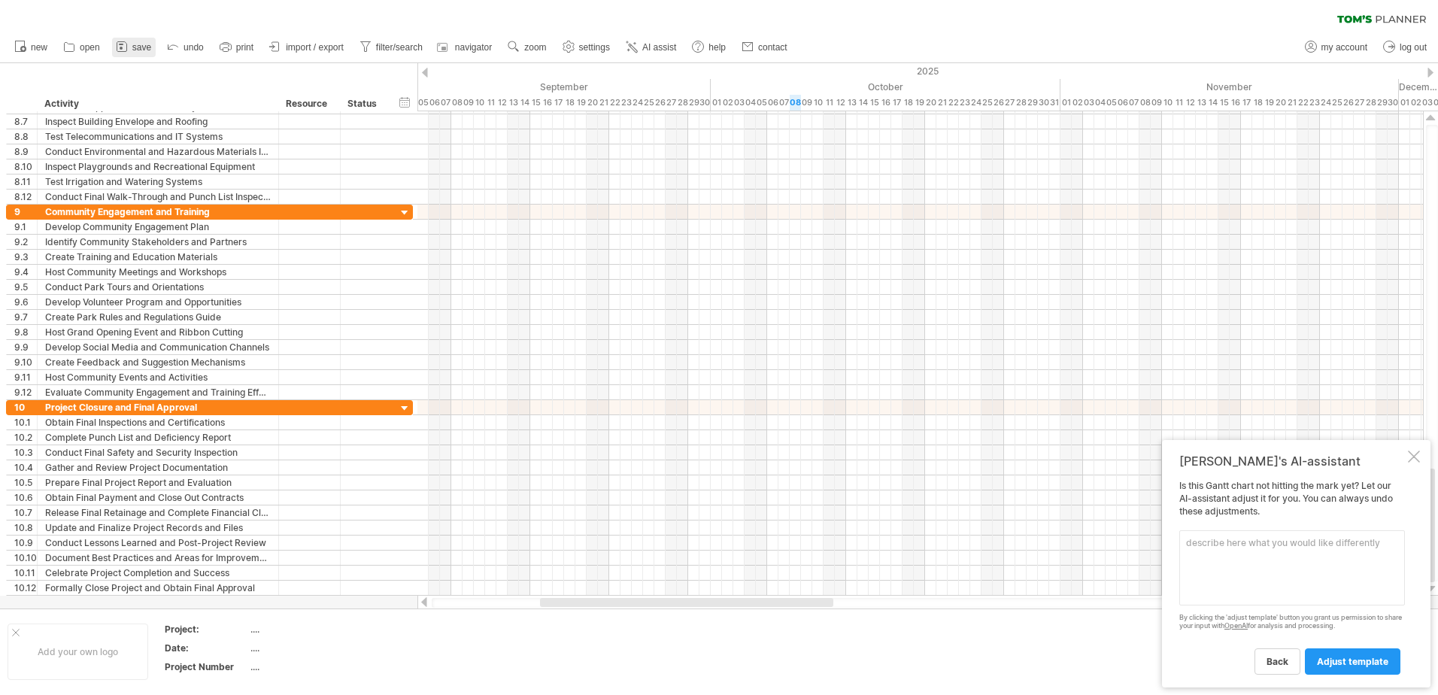
click at [114, 41] on link "save" at bounding box center [134, 48] width 44 height 20
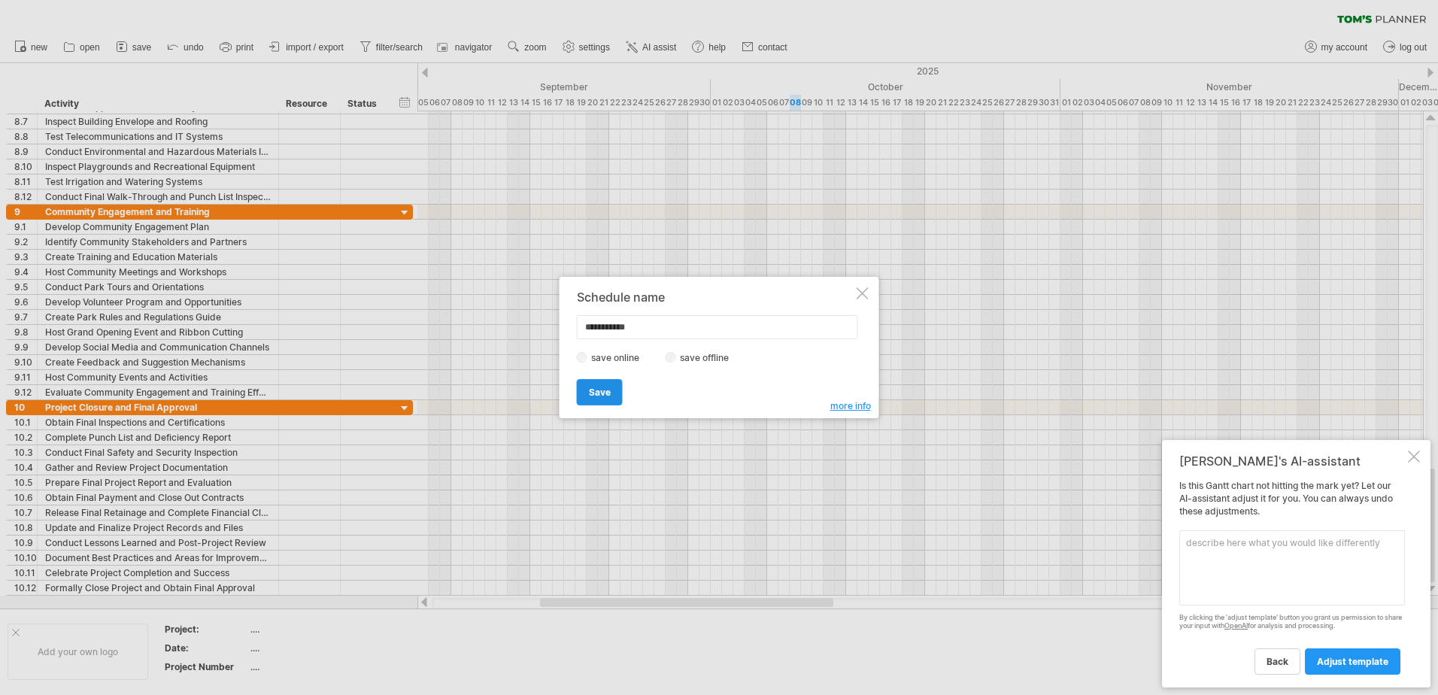
click at [608, 395] on span "Save" at bounding box center [600, 392] width 22 height 11
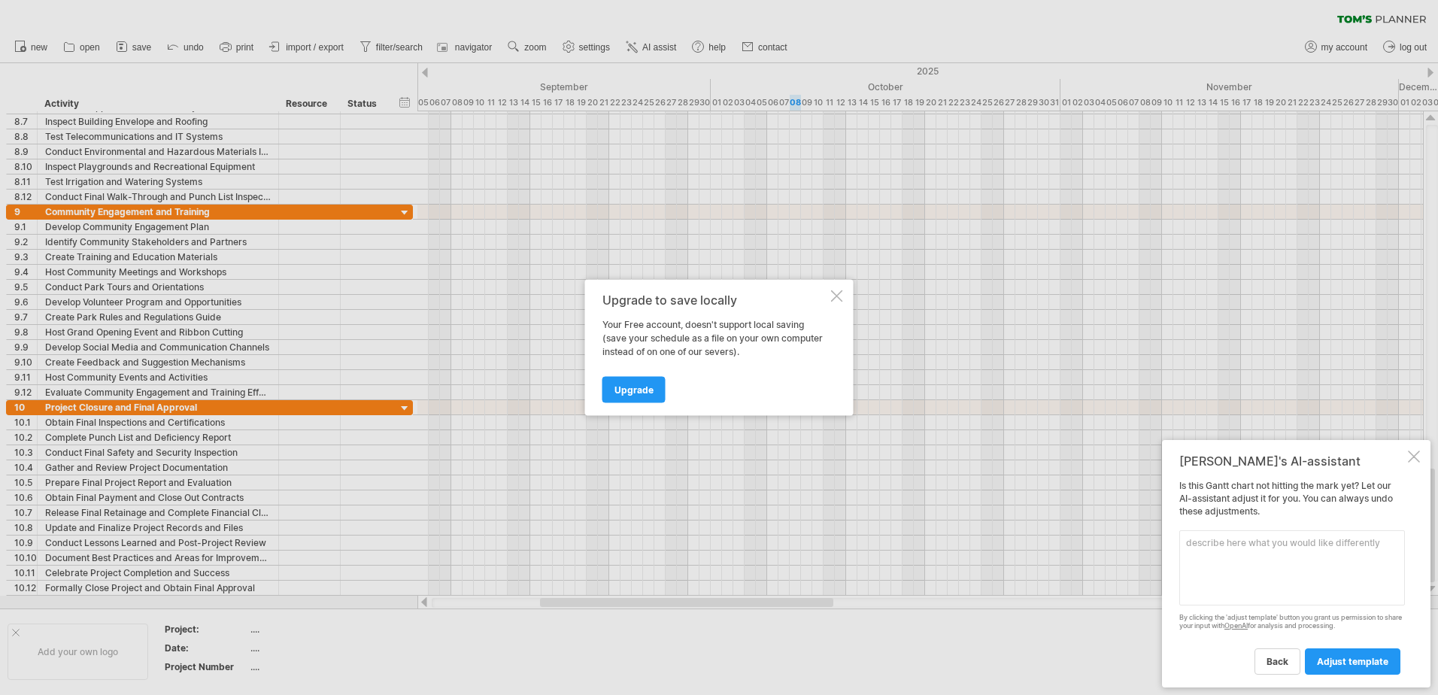
click at [842, 292] on div at bounding box center [837, 296] width 12 height 12
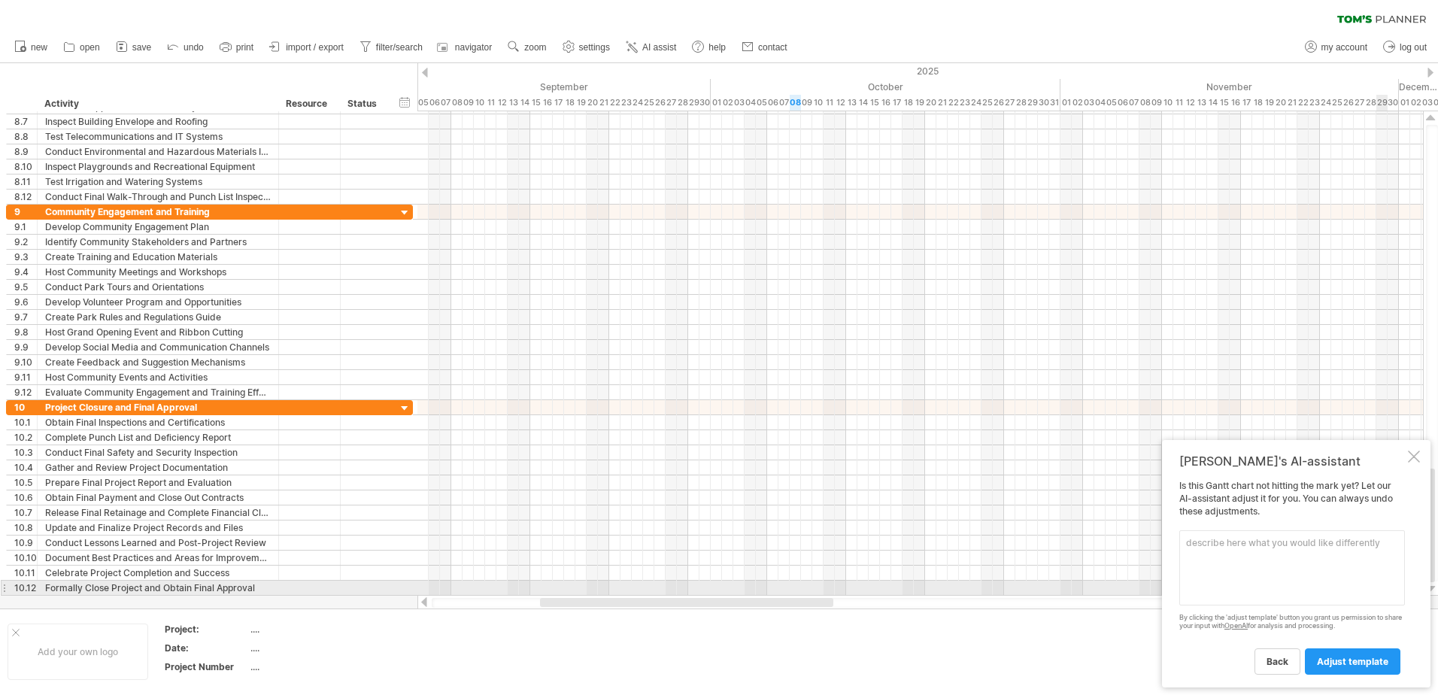
click at [1302, 584] on textarea at bounding box center [1292, 567] width 226 height 75
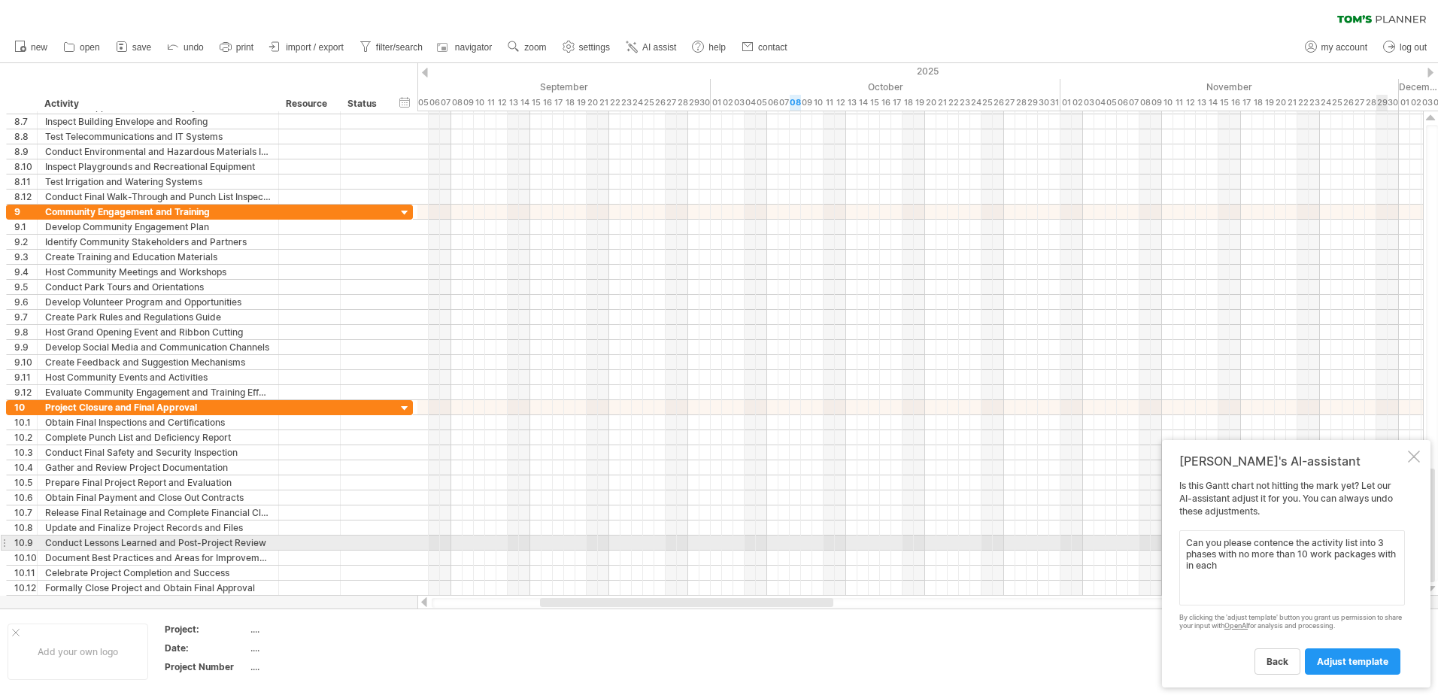
click at [1275, 542] on textarea "Can you please contence the activity list into 3 phases with no more than 10 wo…" at bounding box center [1292, 567] width 226 height 75
click at [1290, 541] on textarea "Can you please contence the activity list into 3 phases with no more than 10 wo…" at bounding box center [1292, 567] width 226 height 75
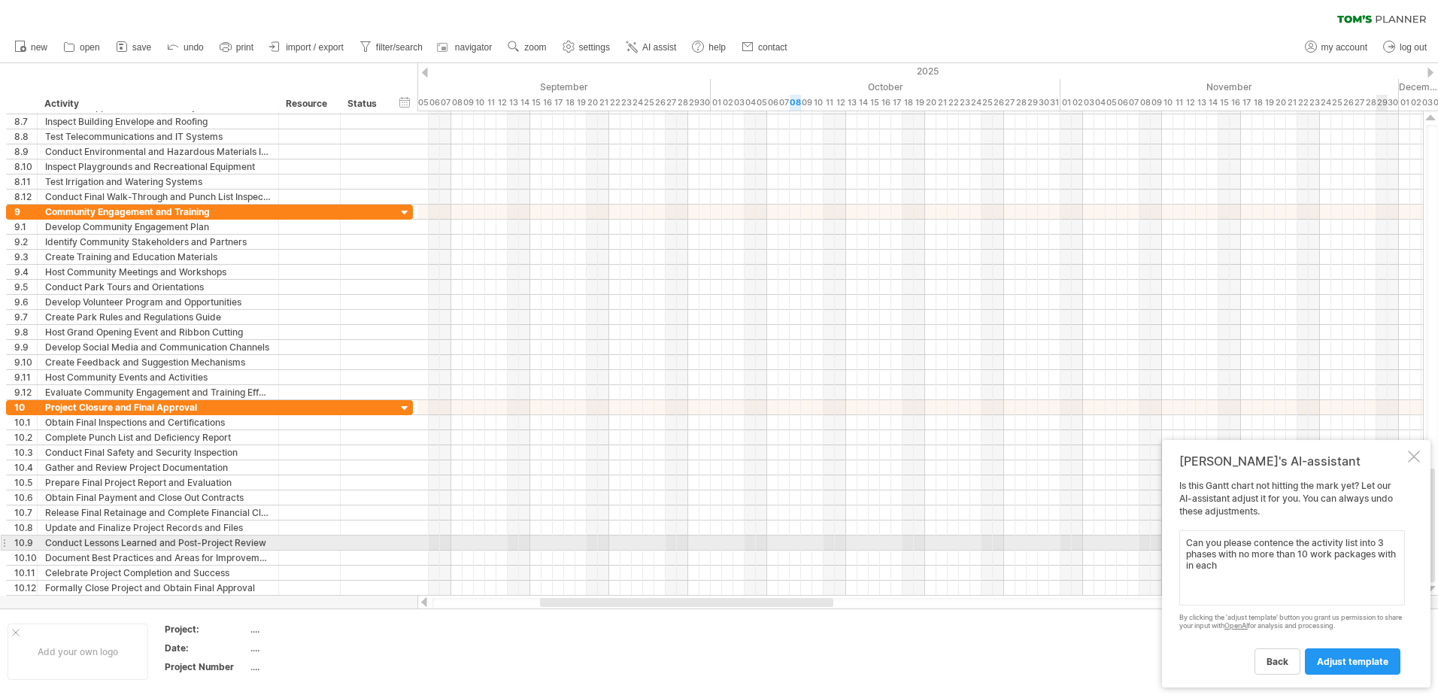
click at [1290, 541] on textarea "Can you please contence the activity list into 3 phases with no more than 10 wo…" at bounding box center [1292, 567] width 226 height 75
click at [1298, 545] on textarea "Can you please contence the activity list into 3 phases with no more than 10 wo…" at bounding box center [1292, 567] width 226 height 75
click at [1283, 540] on textarea "Can you please contence the activity list into 3 phases with no more than 10 wo…" at bounding box center [1292, 567] width 226 height 75
click at [1282, 540] on textarea "Can you please contence the activity list into 3 phases with no more than 10 wo…" at bounding box center [1292, 567] width 226 height 75
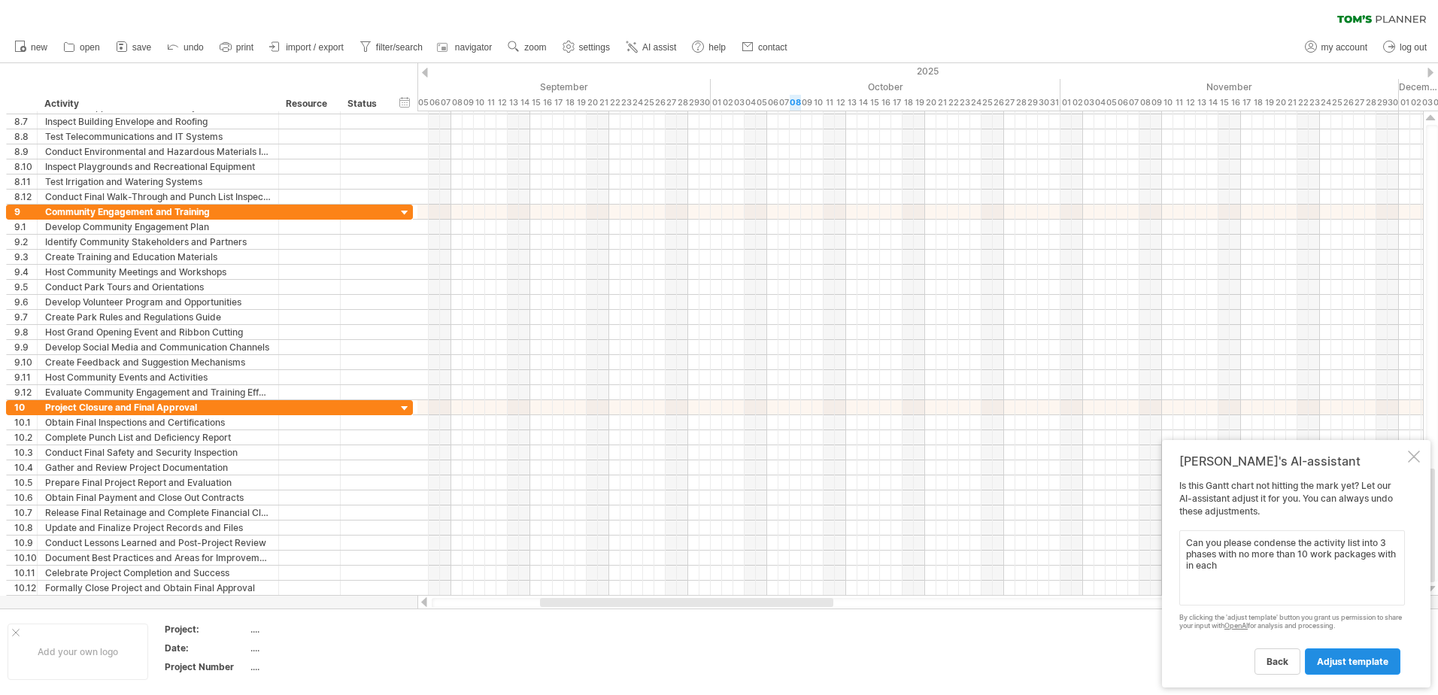
type textarea "Can you please condense the activity list into 3 phases with no more than 10 wo…"
click at [1347, 657] on span "adjust template" at bounding box center [1352, 661] width 71 height 11
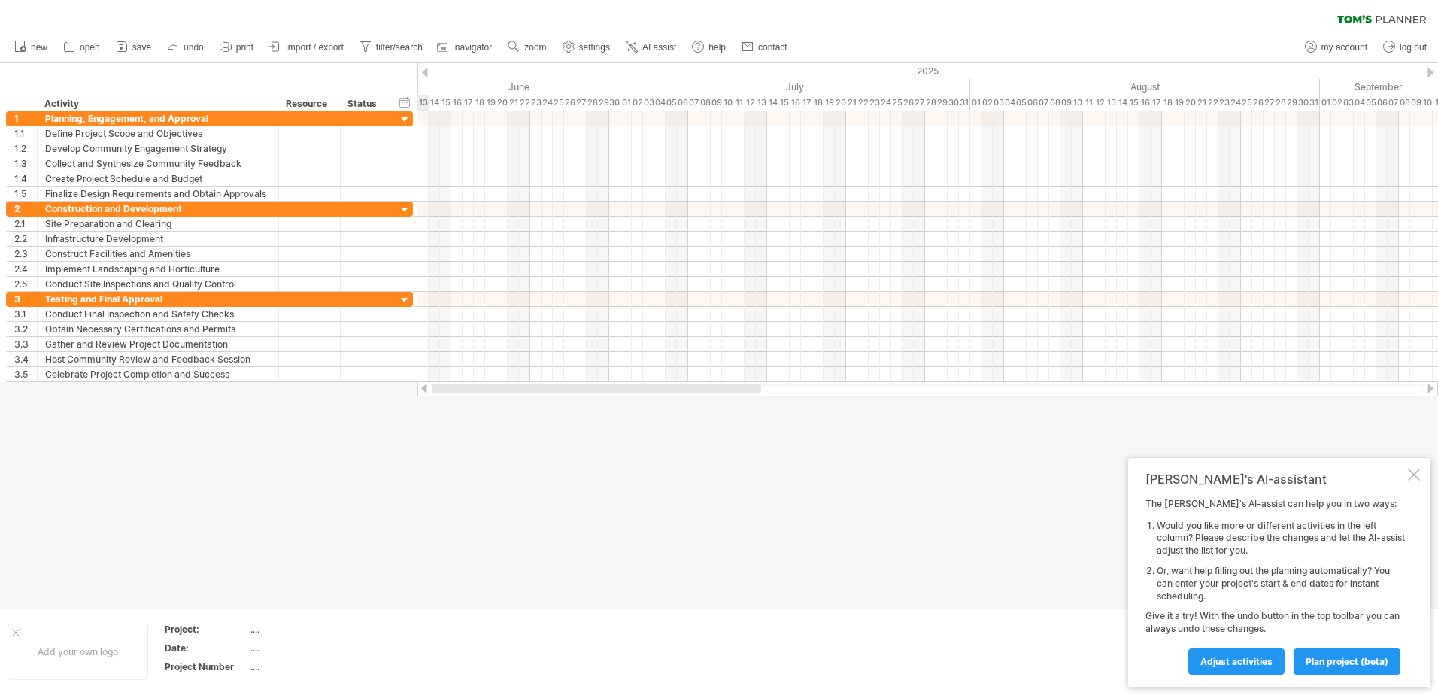
drag, startPoint x: 986, startPoint y: 386, endPoint x: 404, endPoint y: 392, distance: 582.2
click at [404, 392] on div "Trying to reach [DOMAIN_NAME] Connected again... 0% clear filter new 1" at bounding box center [719, 347] width 1438 height 695
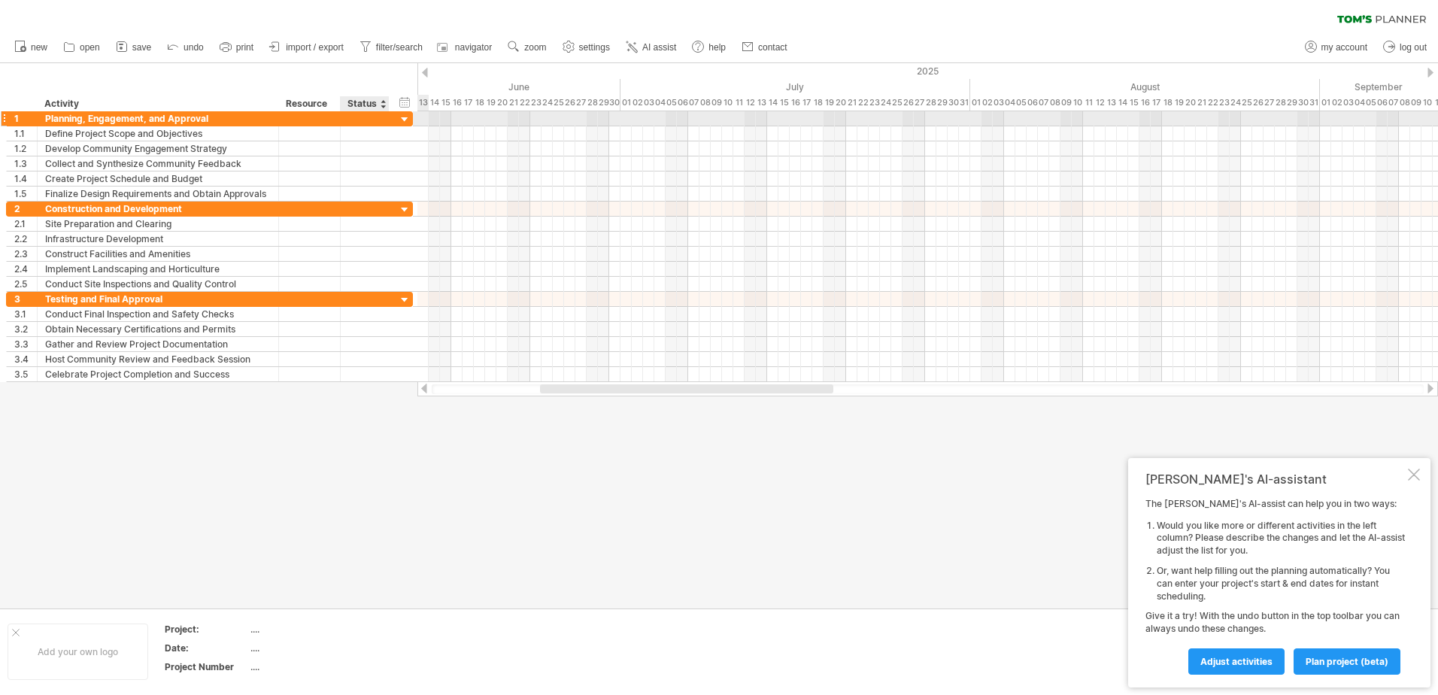
click at [405, 118] on div at bounding box center [405, 120] width 14 height 14
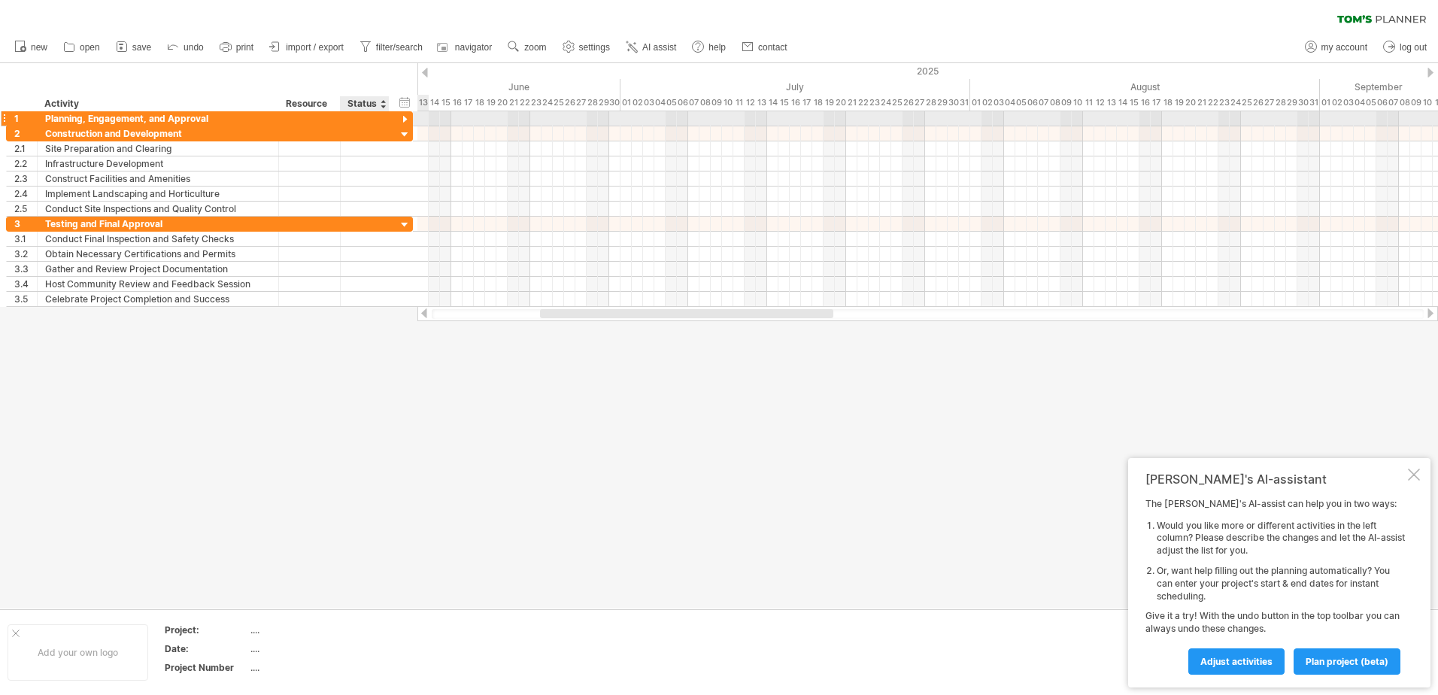
click at [405, 118] on div at bounding box center [405, 120] width 14 height 14
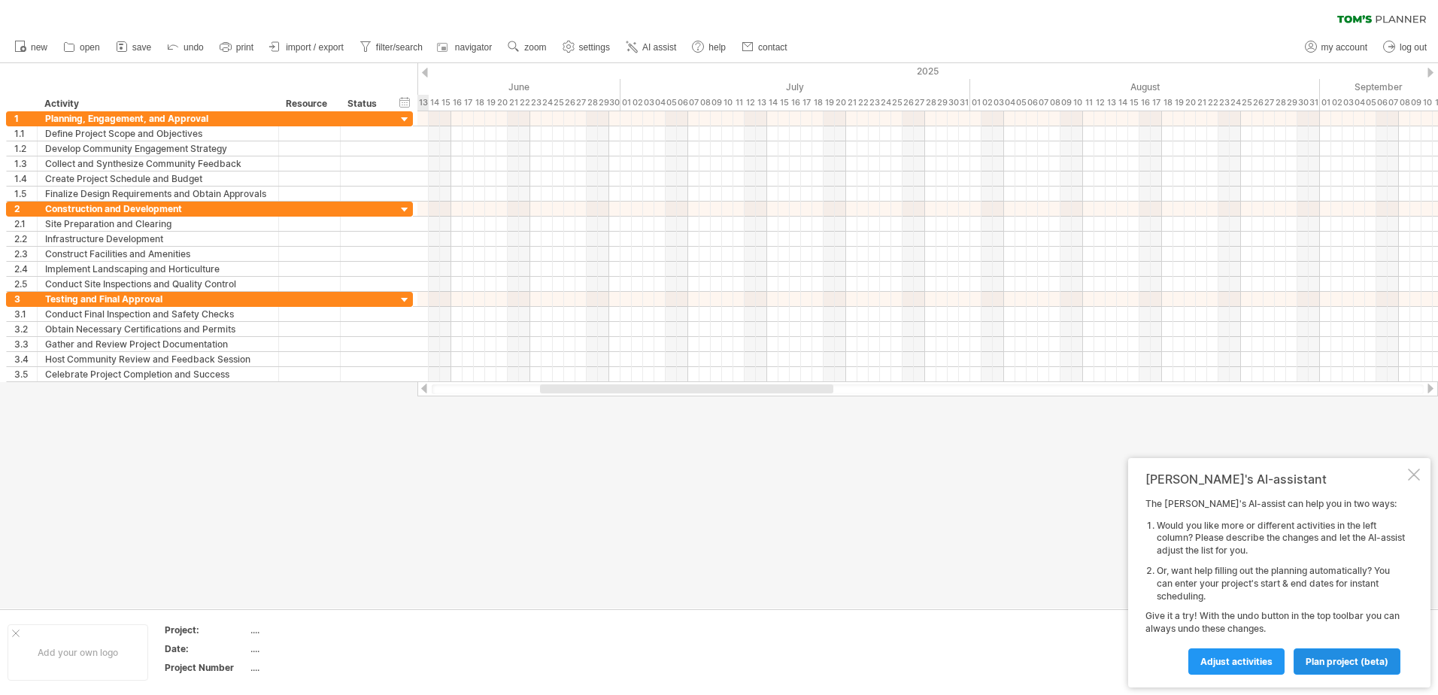
click at [1386, 662] on span "plan project (beta)" at bounding box center [1347, 661] width 83 height 11
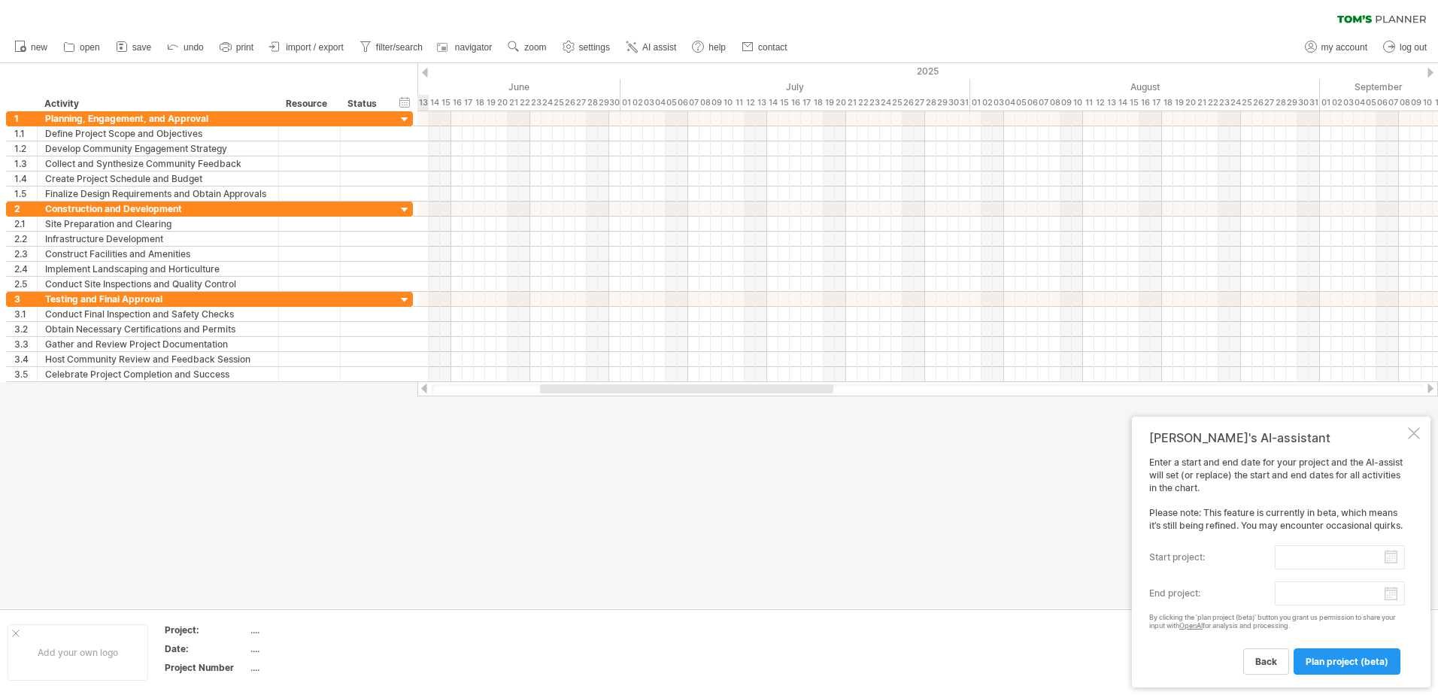
click at [1117, 486] on div at bounding box center [719, 335] width 1438 height 545
click at [1412, 427] on div at bounding box center [1414, 433] width 12 height 12
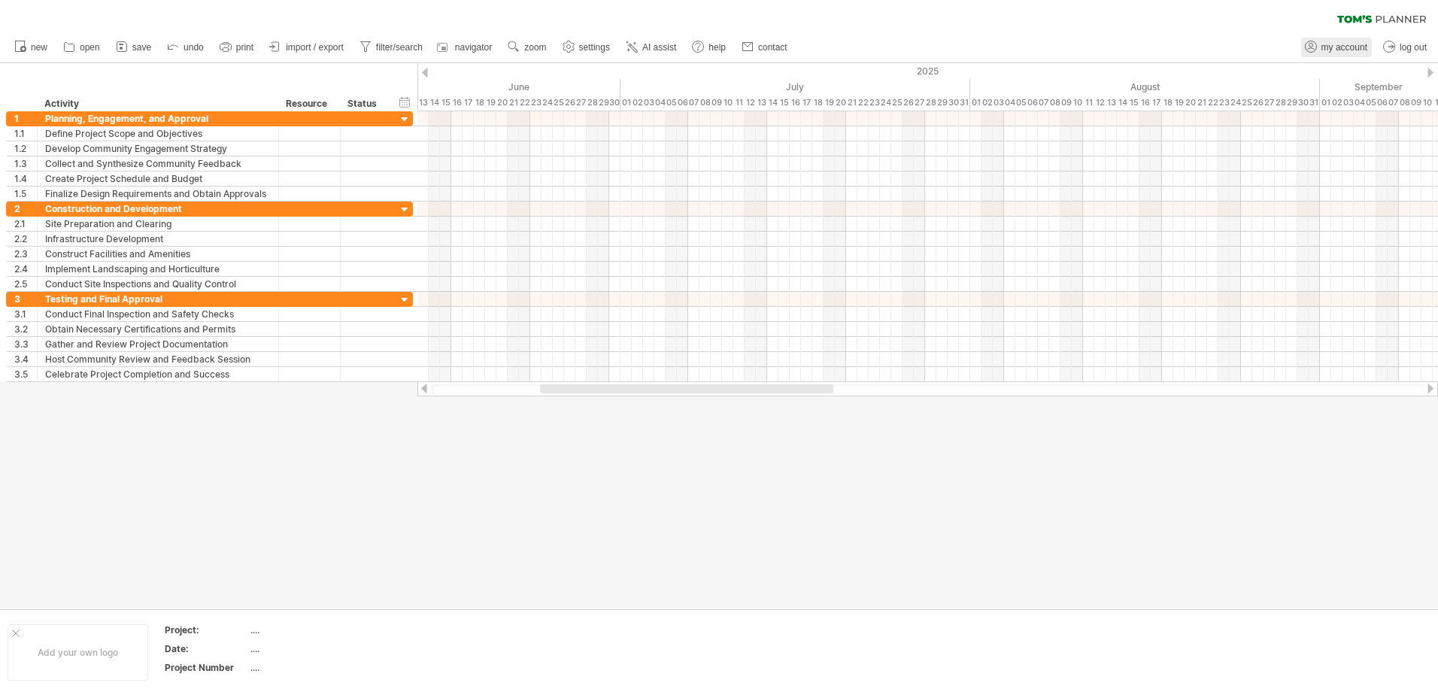
click at [1315, 46] on icon at bounding box center [1311, 46] width 15 height 15
type input "**********"
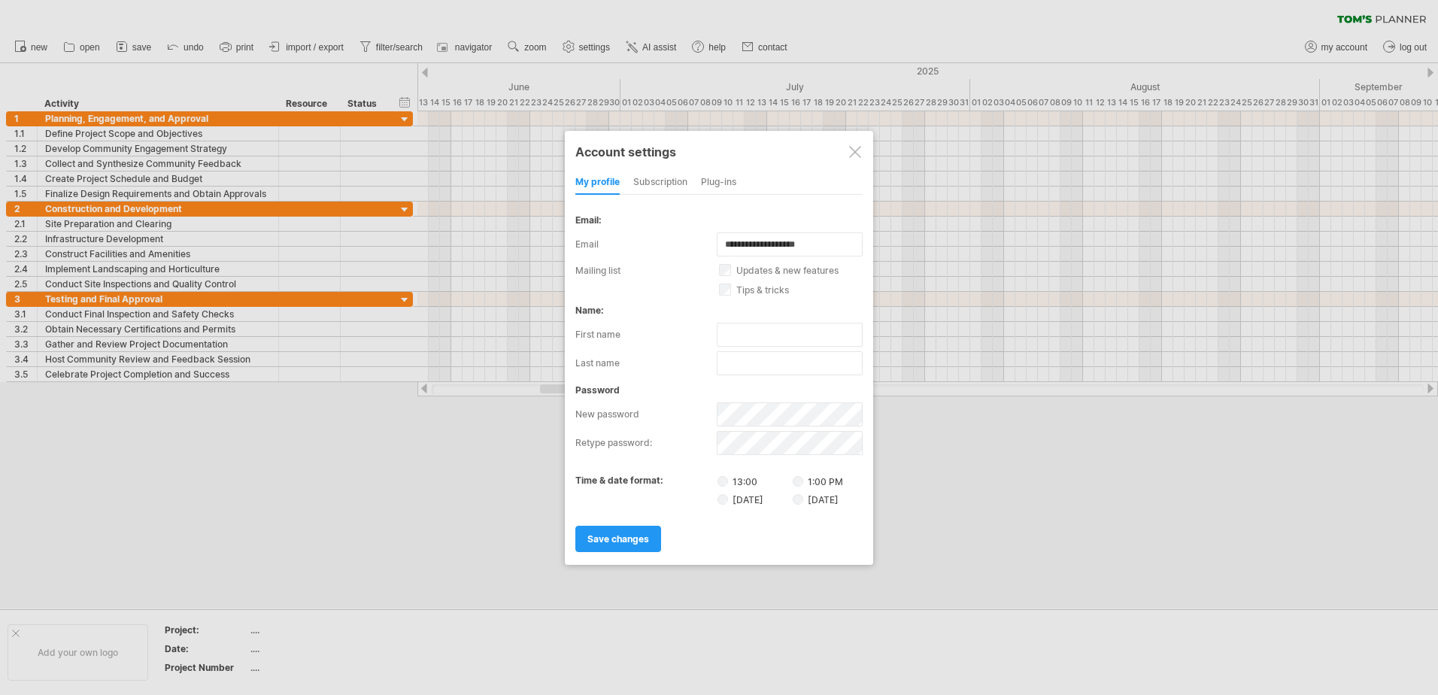
click at [685, 181] on div "subscription" at bounding box center [660, 183] width 54 height 24
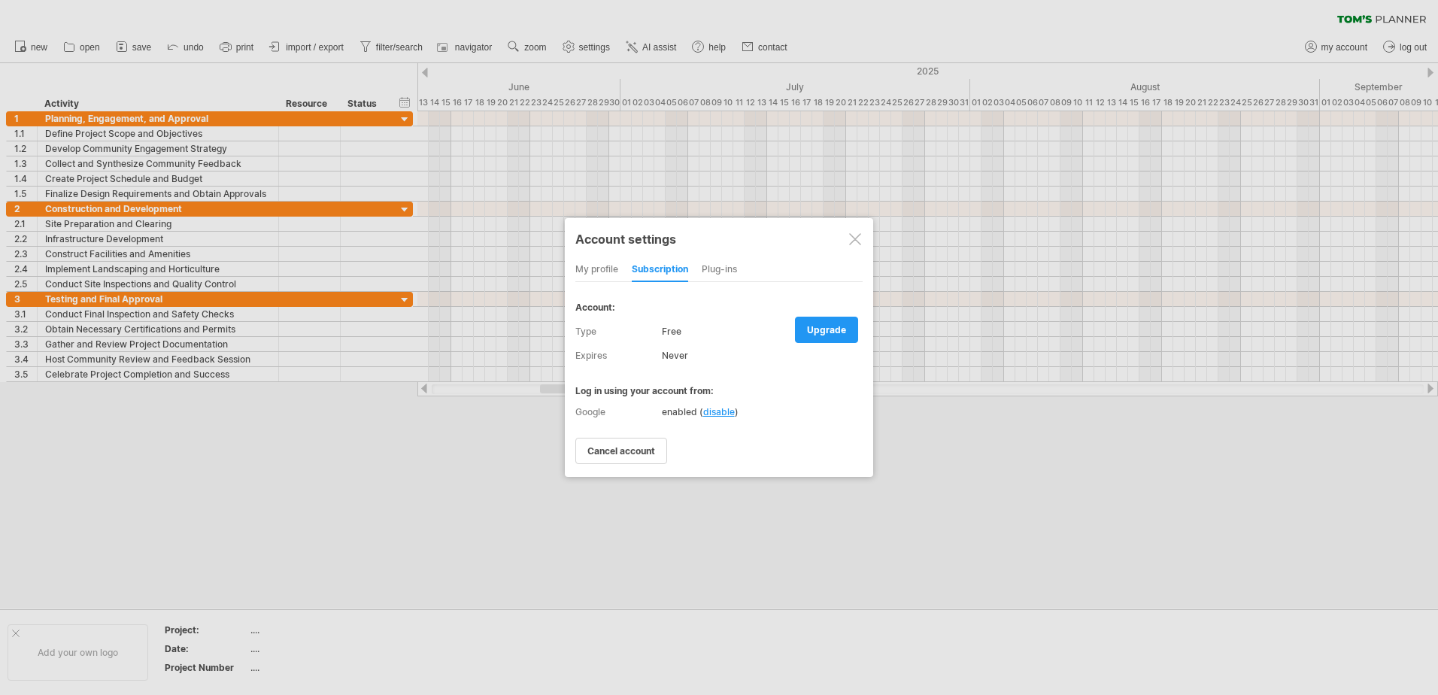
click at [724, 263] on div "Plug-ins" at bounding box center [719, 270] width 35 height 24
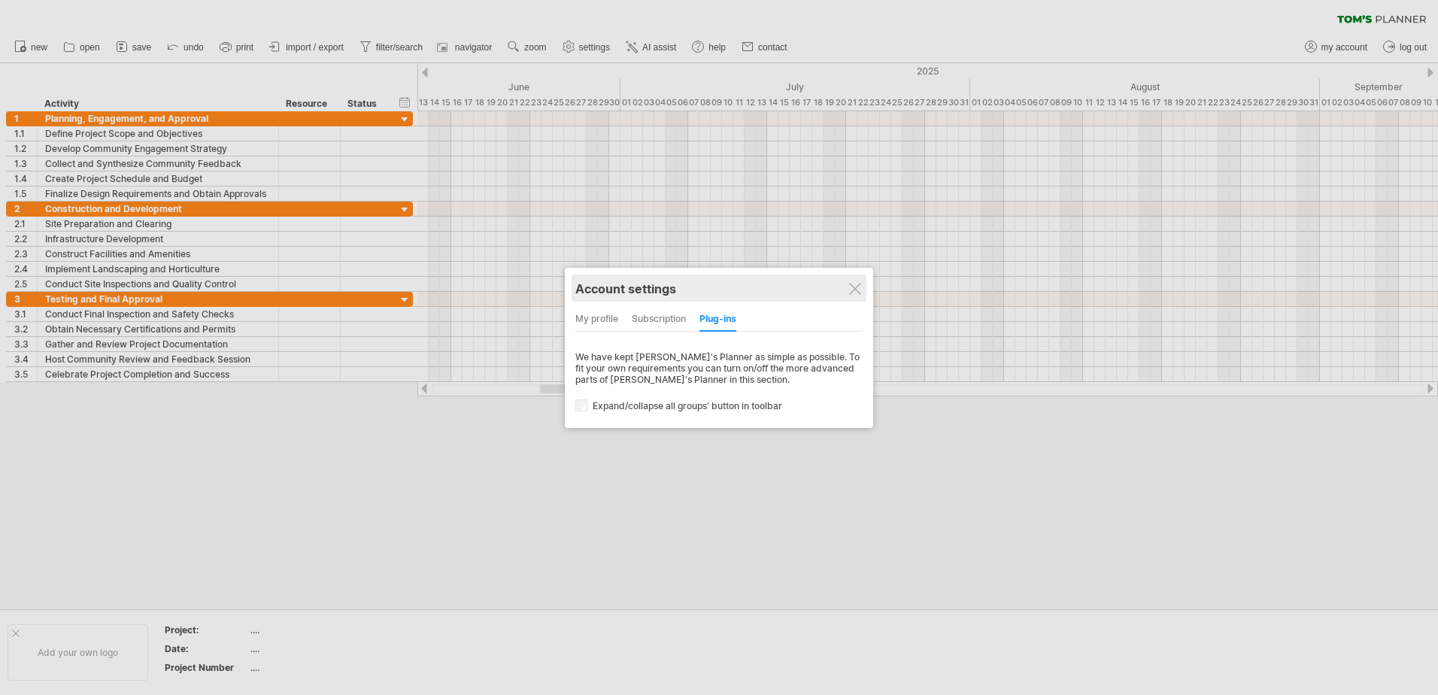
click at [863, 275] on div "Account settings" at bounding box center [718, 288] width 287 height 27
click at [853, 287] on div at bounding box center [855, 289] width 12 height 12
